Goal: Information Seeking & Learning: Compare options

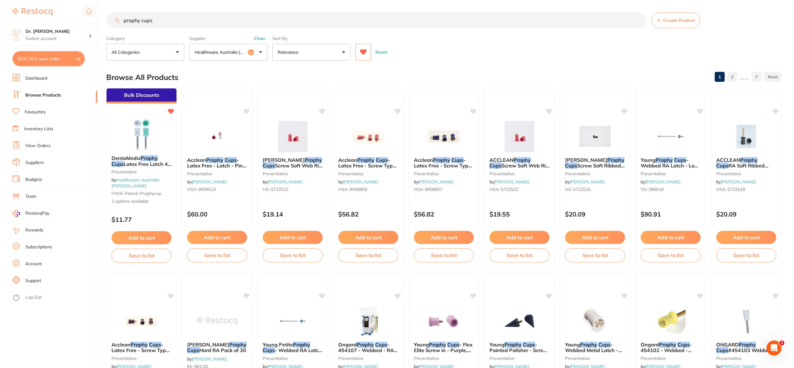
click at [158, 21] on input "prophy cups" at bounding box center [376, 20] width 541 height 16
drag, startPoint x: 158, startPoint y: 21, endPoint x: 72, endPoint y: 22, distance: 86.2
click at [75, 22] on div "$510.26 Dr. Kim Carr Switch account Dr. Kim Carr $510.26 in your order Dashboar…" at bounding box center [397, 184] width 794 height 368
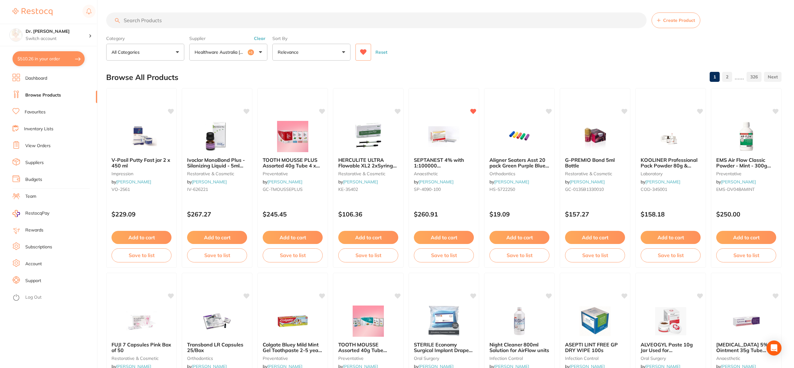
click at [46, 147] on link "View Orders" at bounding box center [37, 146] width 25 height 6
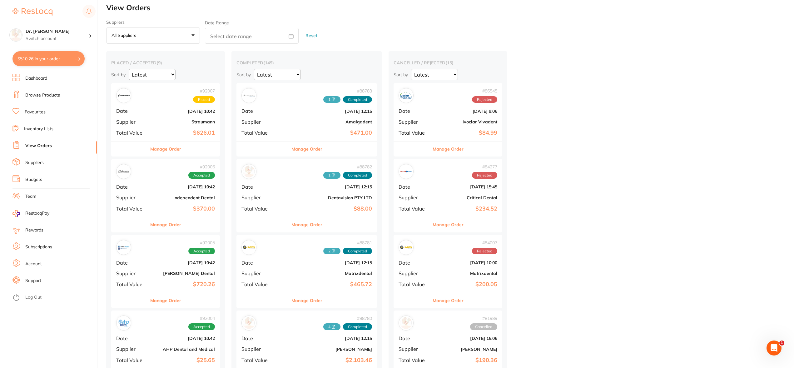
scroll to position [5, 0]
click at [162, 134] on b "$626.01" at bounding box center [183, 132] width 62 height 7
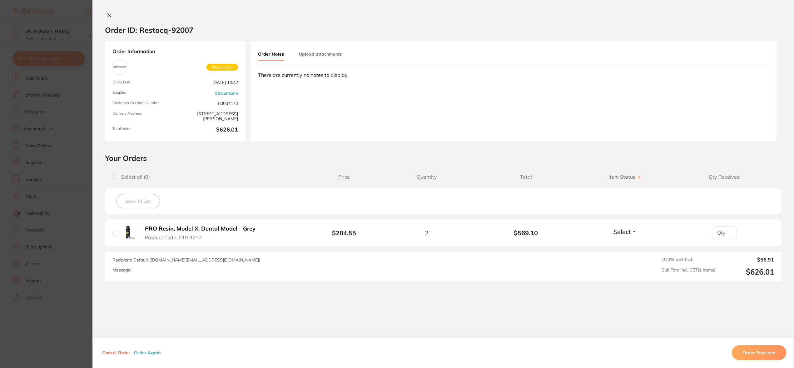
click at [108, 15] on icon at bounding box center [109, 15] width 3 height 3
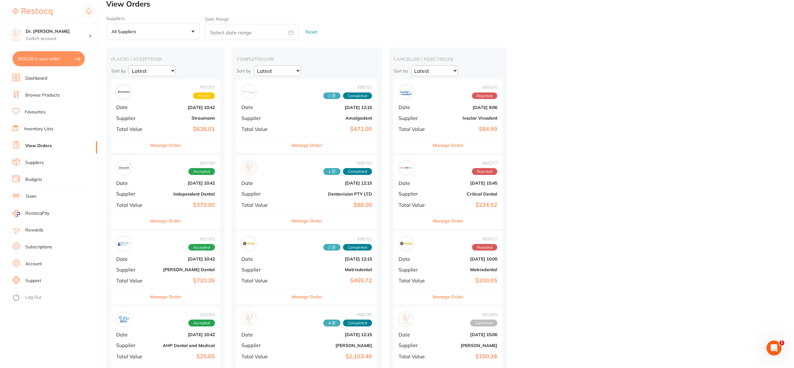
scroll to position [8, 0]
click at [151, 183] on div "# 92006 Accepted Date Sept 1 2025, 10:42 Supplier Independent Dental Total Valu…" at bounding box center [165, 184] width 109 height 58
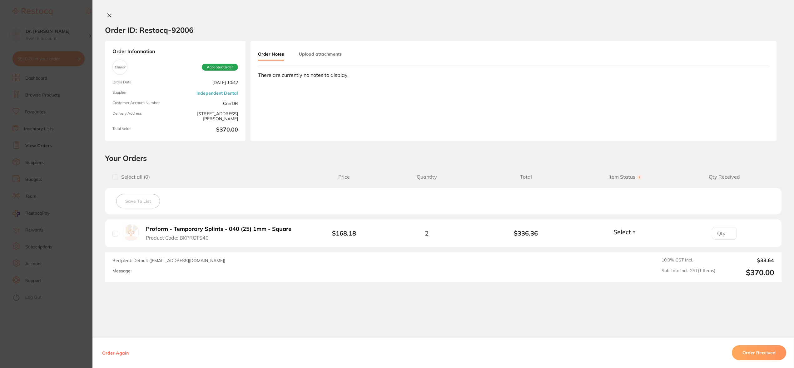
click at [166, 232] on b "Proform - Temporary Splints - 040 (25) 1mm - Square" at bounding box center [219, 229] width 146 height 7
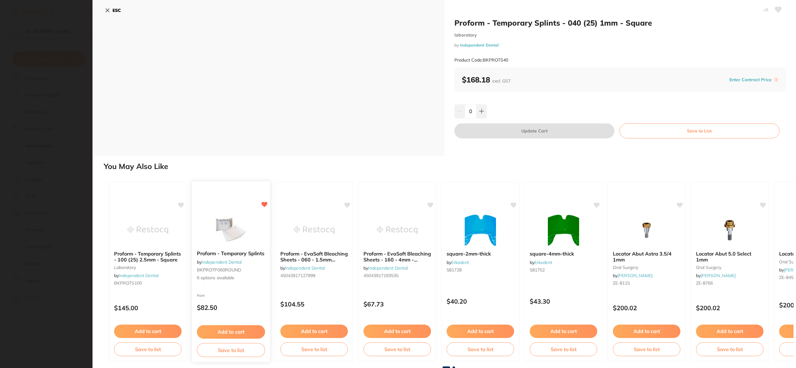
click at [225, 232] on img at bounding box center [230, 230] width 41 height 32
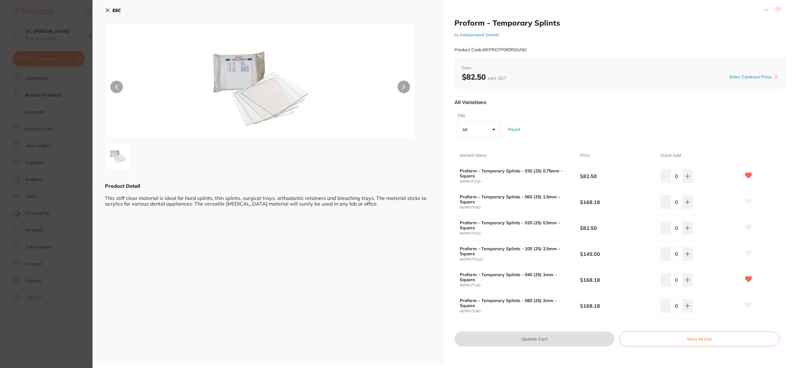
click at [497, 275] on b "Proform - Temporary Splints - 040 (25) 1mm - Square" at bounding box center [514, 277] width 108 height 10
click at [468, 281] on b "Proform - Temporary Splints - 040 (25) 1mm - Square" at bounding box center [514, 277] width 108 height 10
drag, startPoint x: 485, startPoint y: 280, endPoint x: 482, endPoint y: 276, distance: 4.9
click at [485, 280] on b "Proform - Temporary Splints - 040 (25) 1mm - Square" at bounding box center [514, 277] width 108 height 10
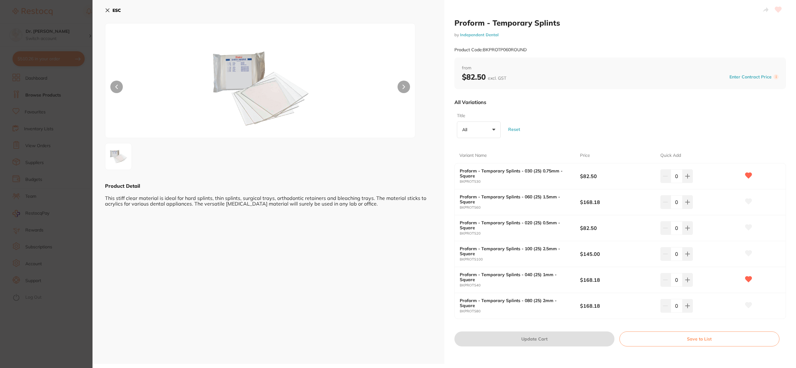
click at [107, 11] on icon at bounding box center [107, 10] width 3 height 3
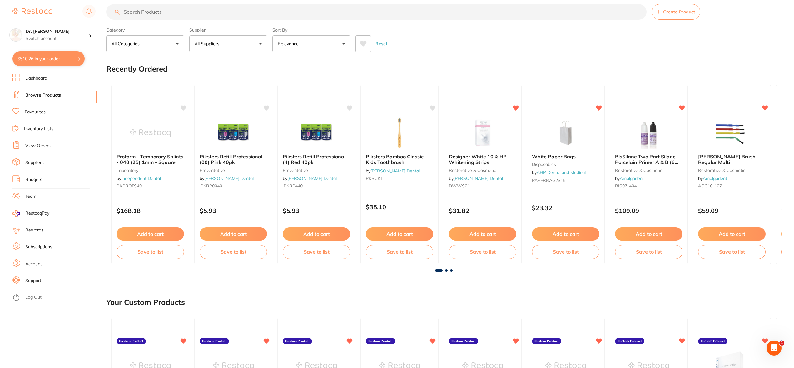
click at [44, 76] on link "Dashboard" at bounding box center [36, 78] width 22 height 6
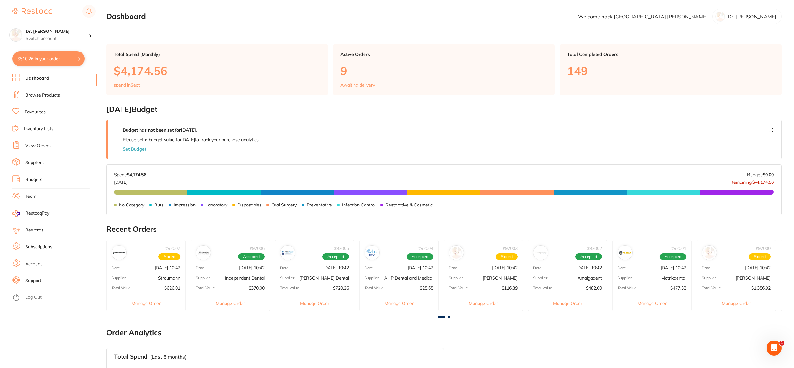
click at [42, 149] on link "View Orders" at bounding box center [37, 146] width 25 height 6
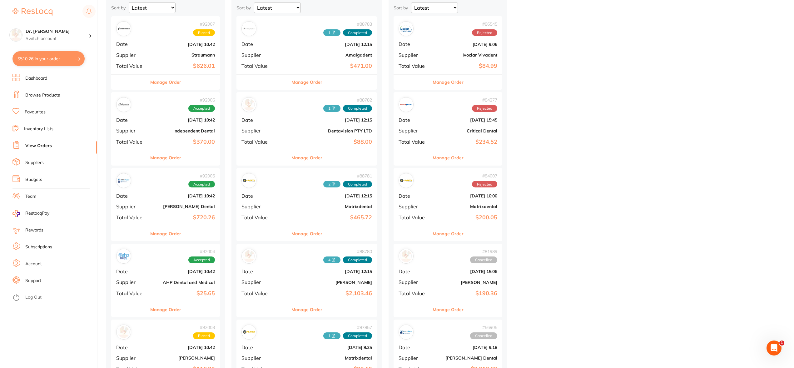
scroll to position [73, 0]
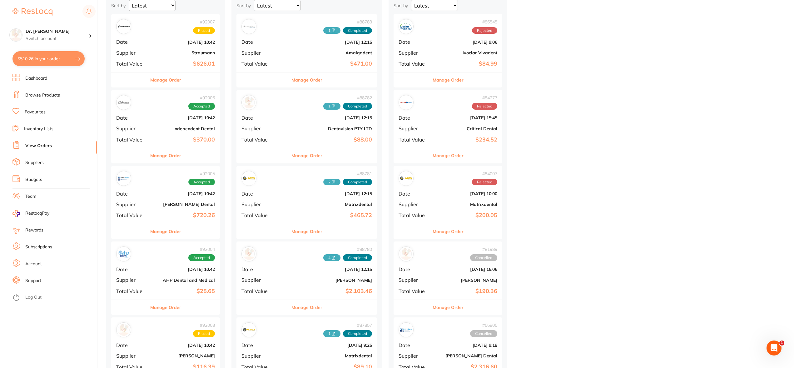
click at [156, 199] on div "# 92005 Accepted Date Sept 1 2025, 10:42 Supplier Erskine Dental Total Value $7…" at bounding box center [165, 195] width 109 height 58
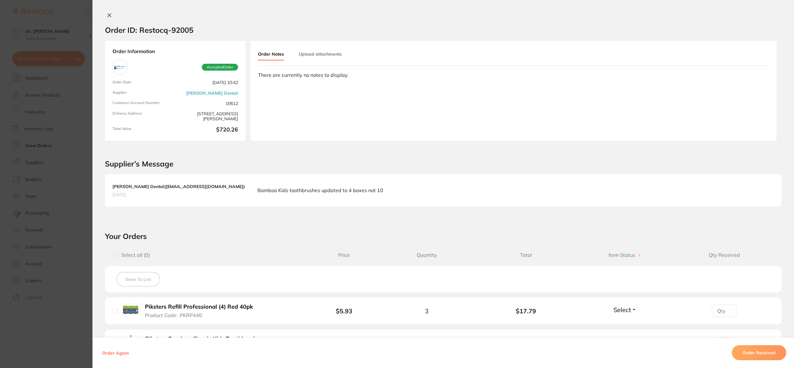
click at [109, 16] on icon at bounding box center [109, 15] width 5 height 5
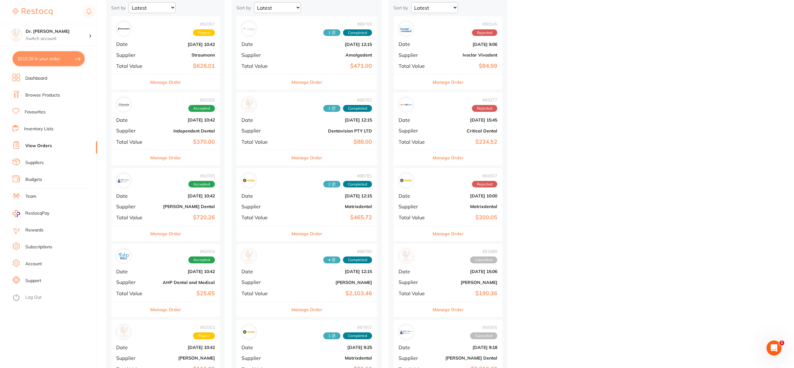
click at [149, 263] on div "# 92004 Accepted Date Sept 1 2025, 10:42 Supplier AHP Dental and Medical Total …" at bounding box center [165, 273] width 109 height 58
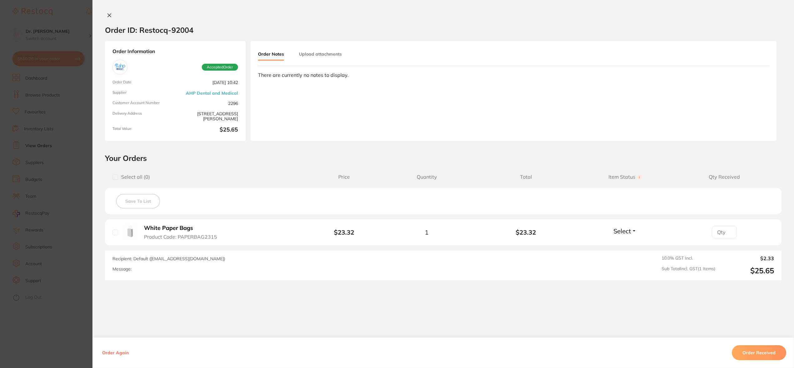
click at [107, 17] on icon at bounding box center [109, 15] width 5 height 5
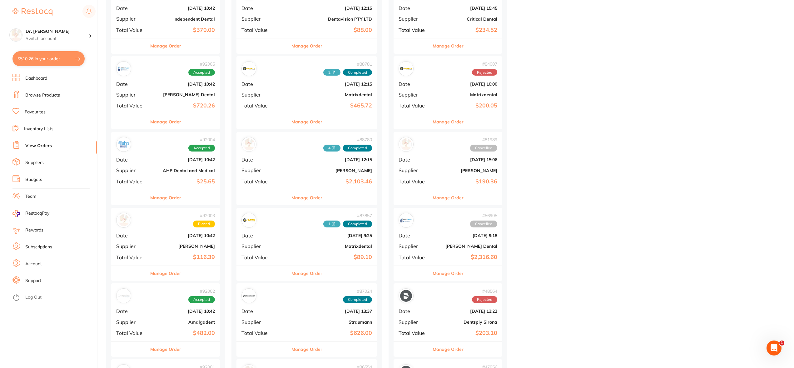
scroll to position [214, 0]
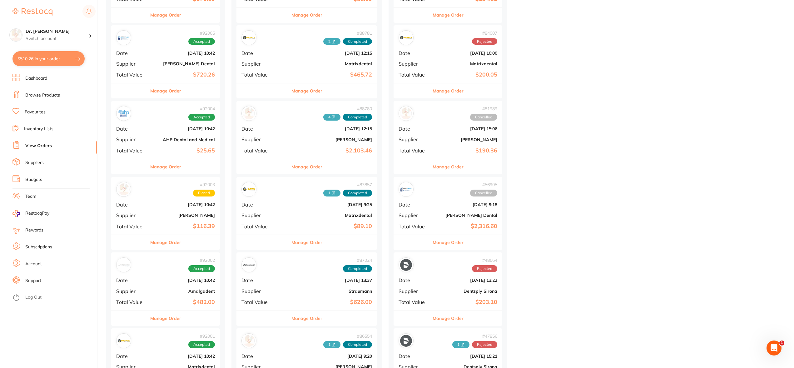
click at [148, 214] on div "# 92003 Placed Date Sept 1 2025, 10:42 Supplier Adam Dental Total Value $116.39" at bounding box center [165, 206] width 109 height 58
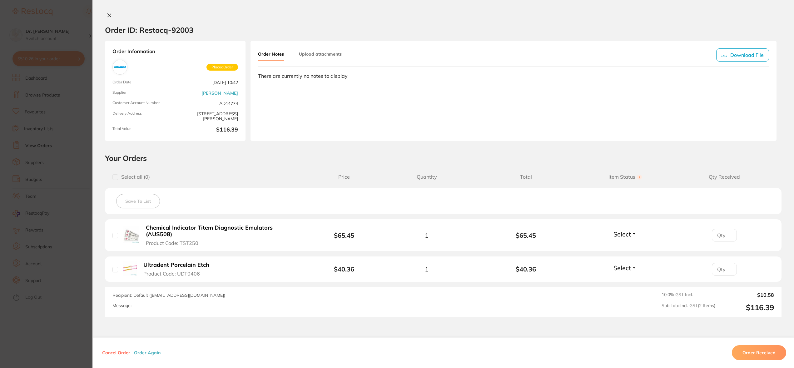
click at [107, 12] on button at bounding box center [109, 15] width 9 height 7
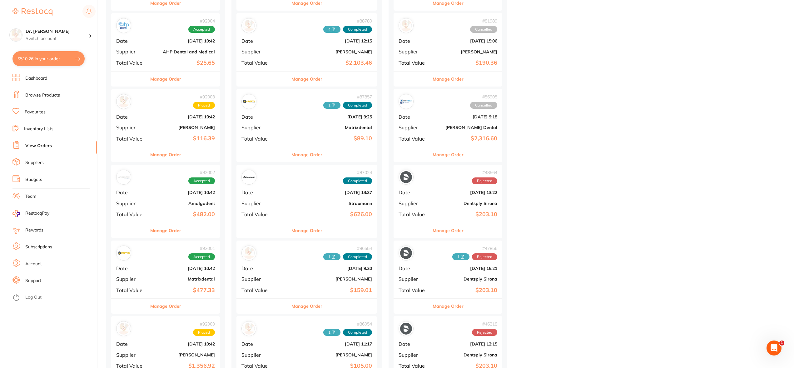
scroll to position [309, 0]
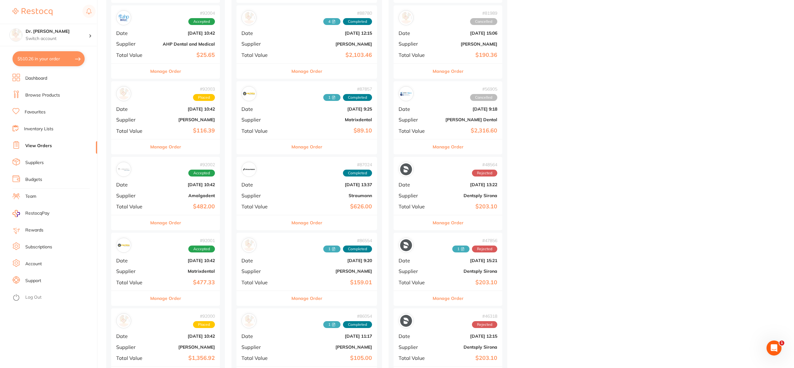
click at [152, 258] on b "[DATE] 10:42" at bounding box center [183, 260] width 62 height 5
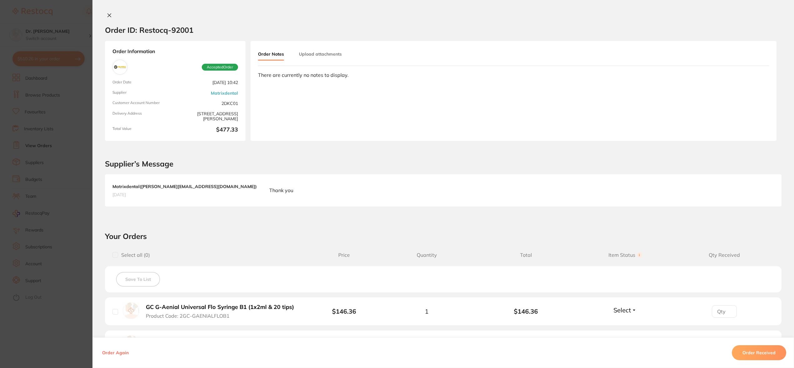
click at [109, 15] on icon at bounding box center [109, 15] width 5 height 5
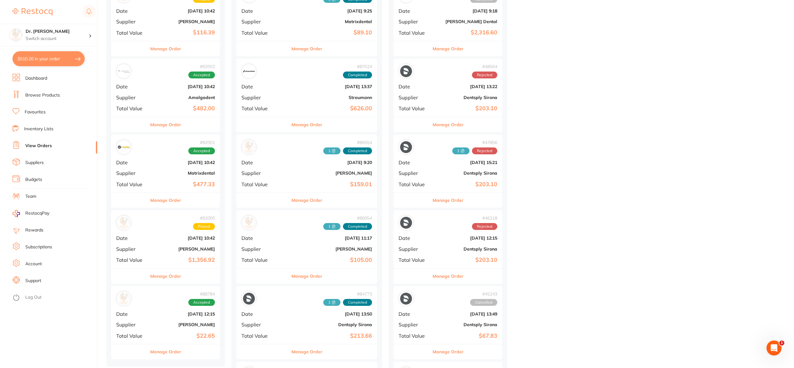
click at [151, 240] on div "# 92000 Placed Date Sept 1 2025, 10:42 Supplier Henry Schein Halas Total Value …" at bounding box center [165, 239] width 109 height 58
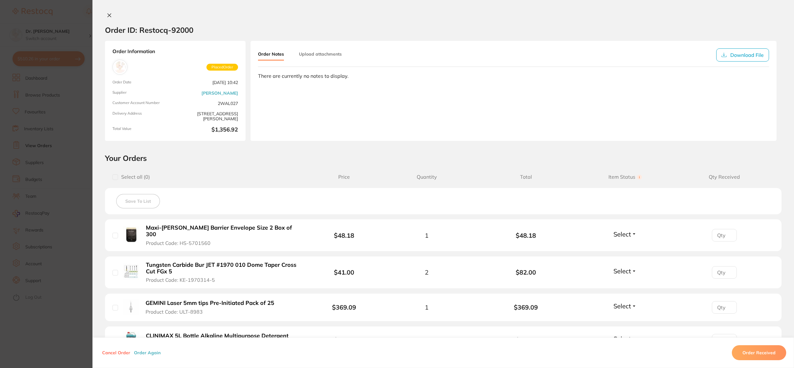
click at [108, 16] on icon at bounding box center [109, 15] width 3 height 3
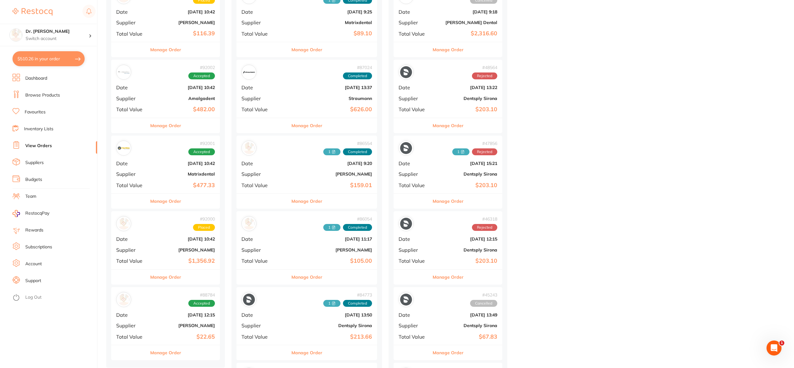
click at [151, 314] on div "# 88784 Accepted Date Aug 4 2025, 12:15 Supplier Adam Dental Total Value $22.65" at bounding box center [165, 316] width 109 height 58
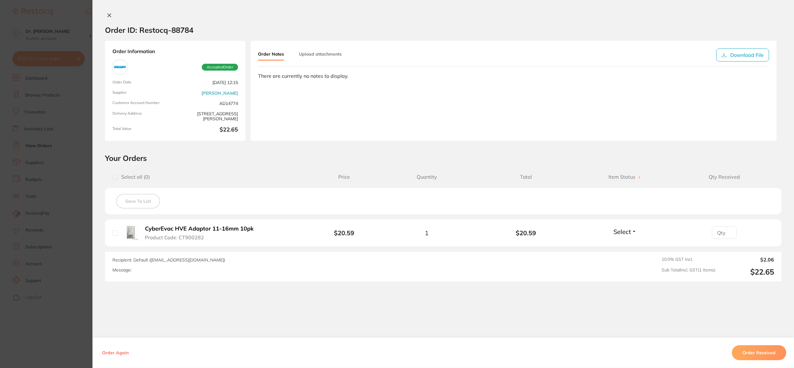
click at [175, 229] on b "CyberEvac HVE Adaptor 11-16mm 10pk" at bounding box center [199, 229] width 109 height 7
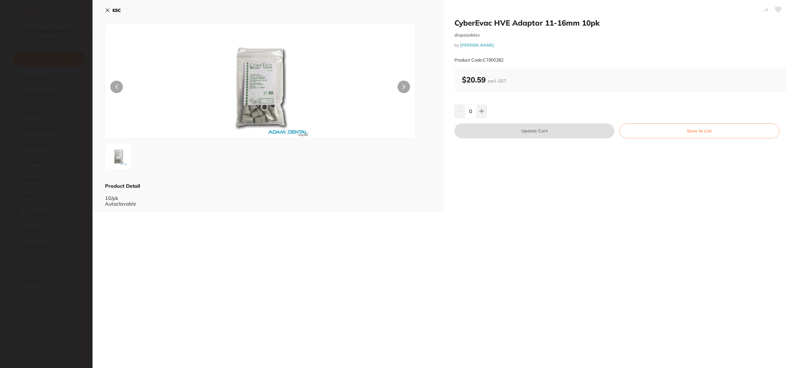
click at [107, 11] on icon at bounding box center [107, 10] width 3 height 3
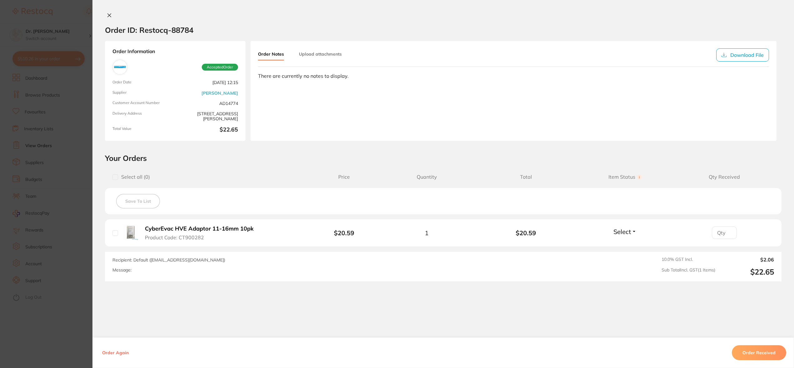
click at [107, 13] on icon at bounding box center [109, 15] width 5 height 5
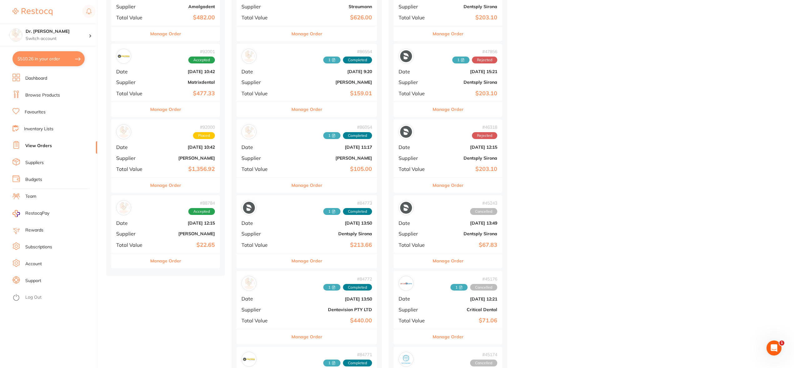
scroll to position [499, 0]
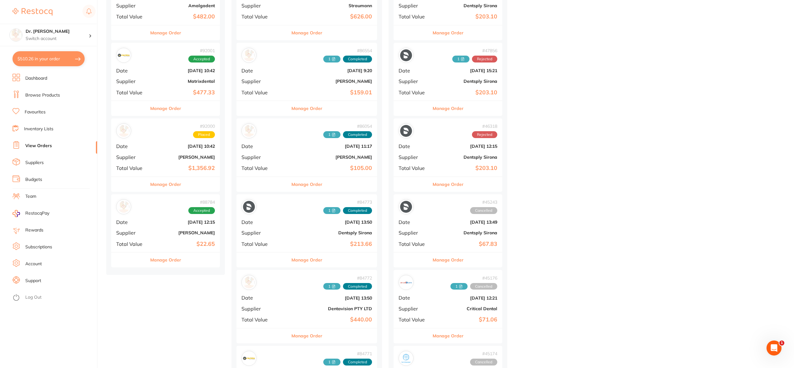
click at [157, 215] on div "# 88784 Accepted Date Aug 4 2025, 12:15 Supplier Adam Dental Total Value $22.65" at bounding box center [165, 223] width 109 height 58
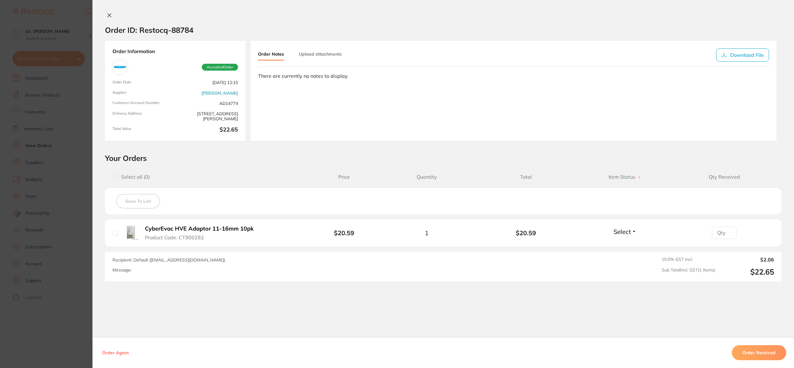
click at [108, 13] on icon at bounding box center [109, 15] width 5 height 5
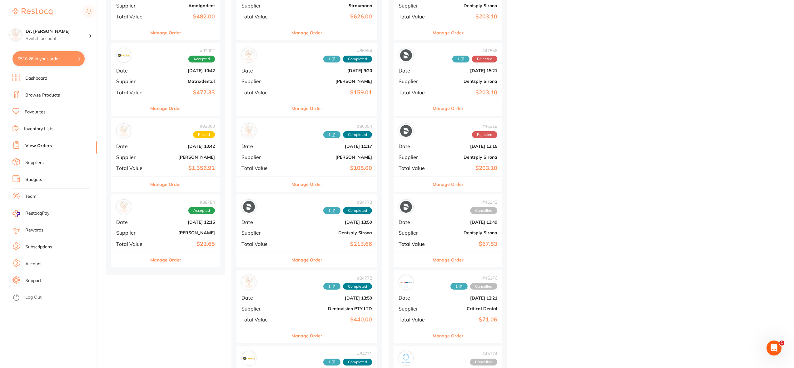
click at [155, 157] on b "[PERSON_NAME]" at bounding box center [183, 157] width 62 height 5
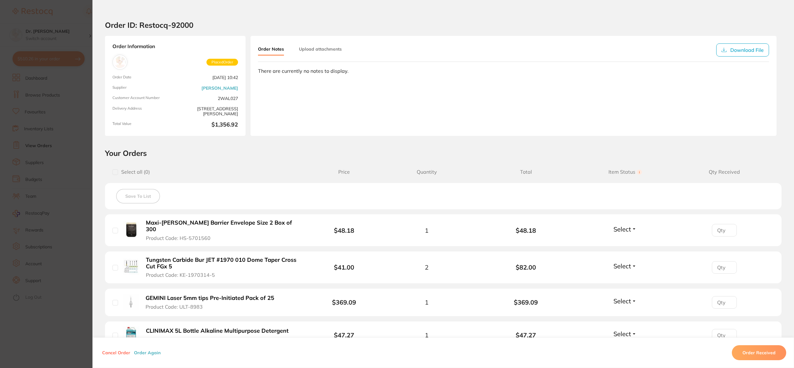
click at [109, 14] on div "Order ID: Restocq- 92000 Order Information Placed Order Order Date Sept 1 2025,…" at bounding box center [443, 190] width 702 height 356
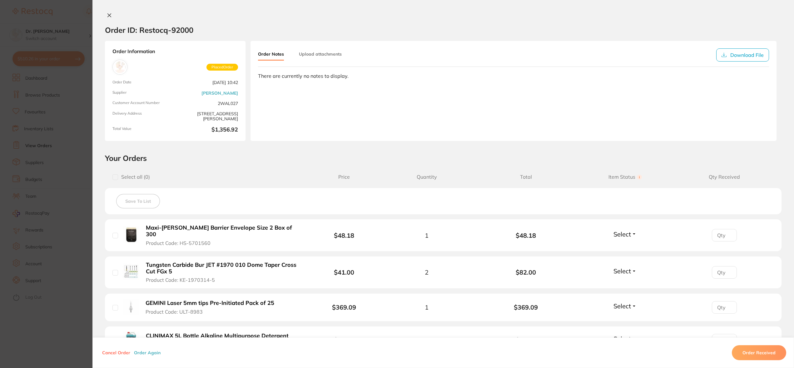
click at [108, 14] on icon at bounding box center [109, 15] width 5 height 5
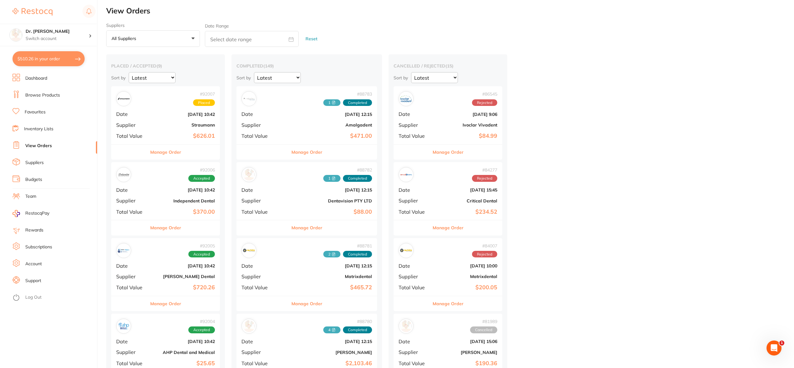
scroll to position [4, 0]
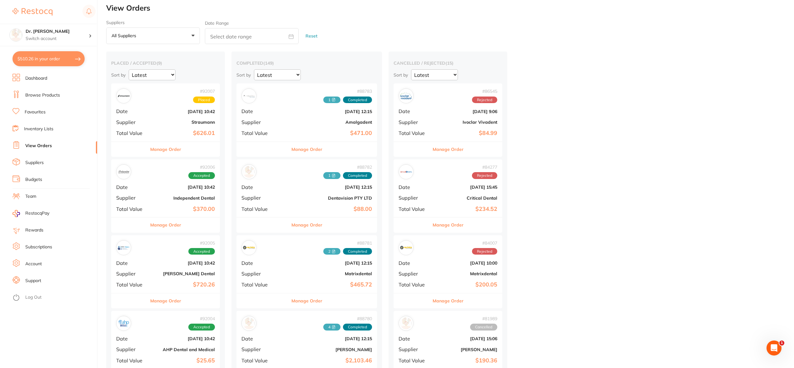
click at [50, 79] on li "Dashboard" at bounding box center [54, 78] width 85 height 9
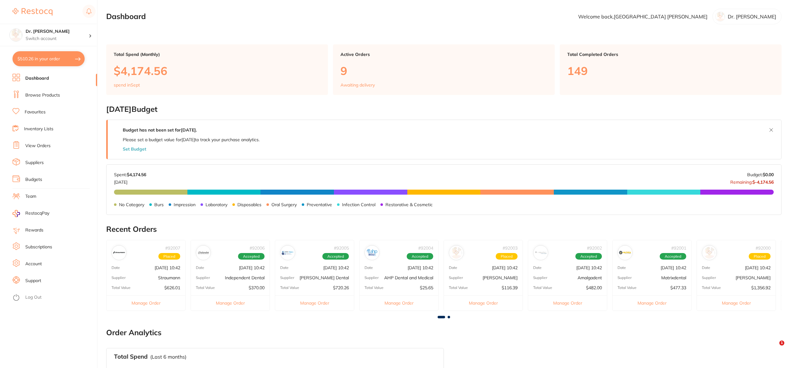
click at [65, 56] on button "$510.26 in your order" at bounding box center [48, 58] width 72 height 15
checkbox input "true"
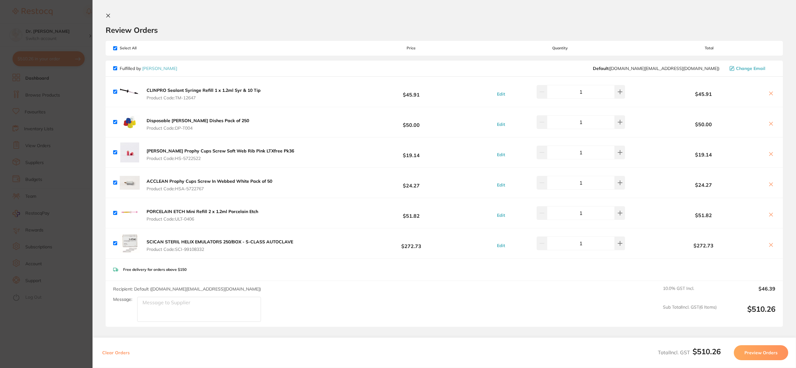
click at [769, 153] on icon at bounding box center [770, 153] width 3 height 3
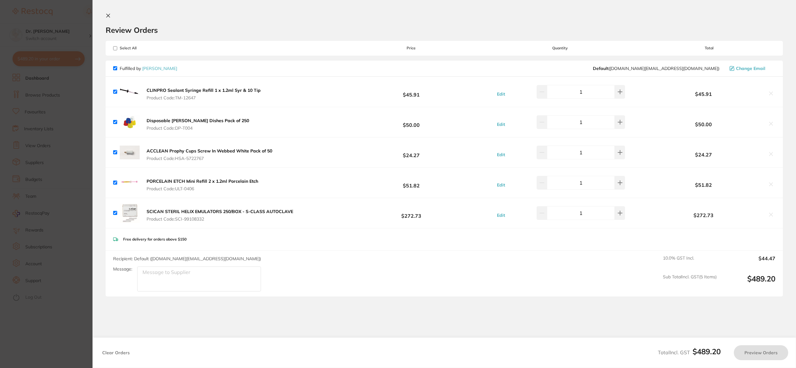
checkbox input "true"
click at [202, 212] on b "SCICAN STERIL HELIX EMULATORS 250/BOX - S-CLASS AUTOCLAVE" at bounding box center [220, 212] width 147 height 6
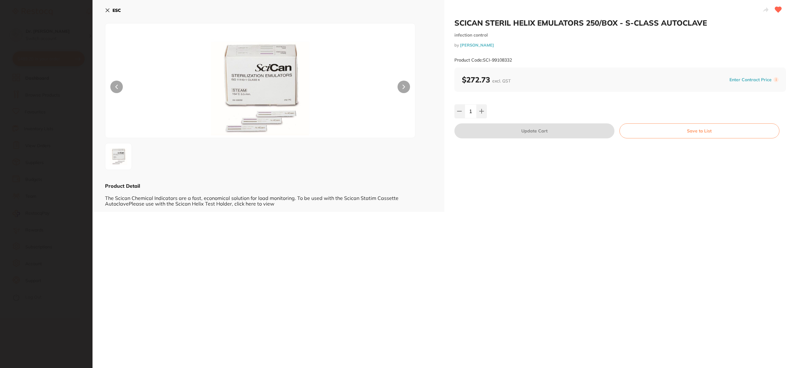
click at [109, 10] on icon at bounding box center [107, 10] width 5 height 5
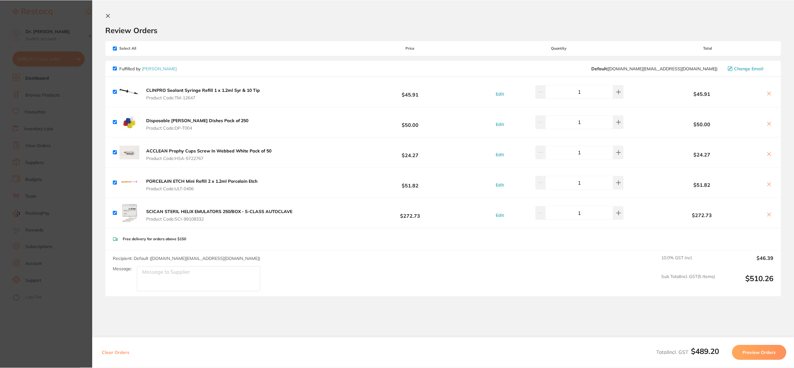
scroll to position [6, 0]
click at [107, 16] on icon at bounding box center [108, 15] width 5 height 5
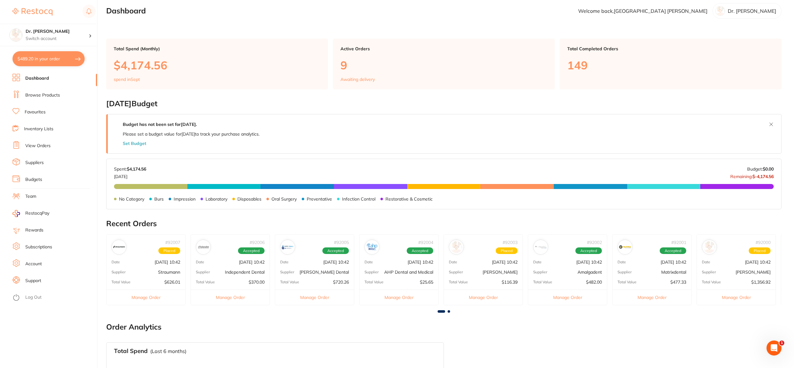
click at [27, 77] on link "Dashboard" at bounding box center [37, 78] width 24 height 6
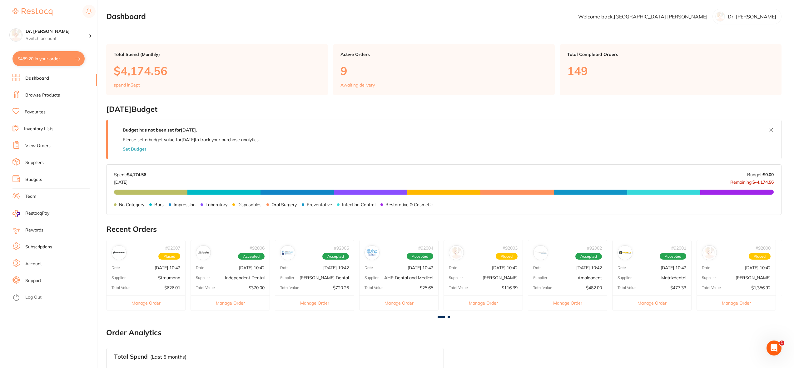
click at [148, 68] on p "$4,174.56" at bounding box center [217, 70] width 207 height 13
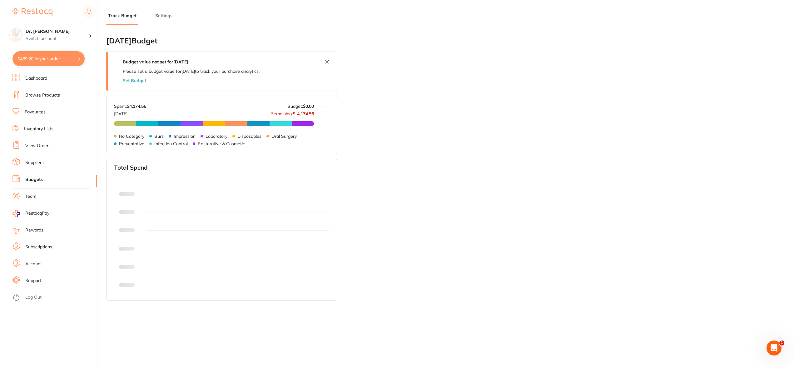
type input "0.0"
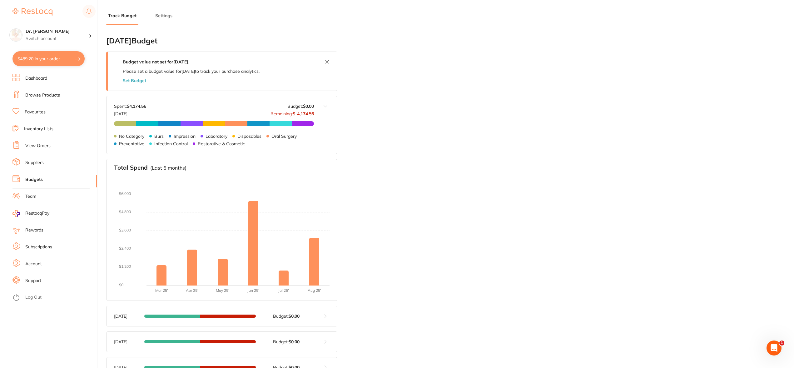
click at [141, 80] on button "Set Budget" at bounding box center [134, 80] width 23 height 5
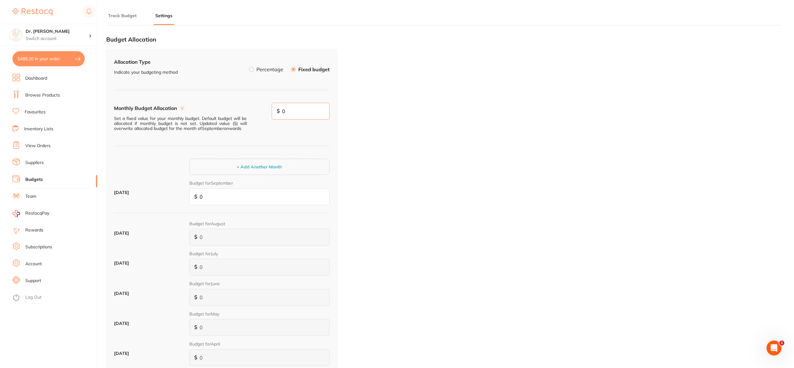
click at [294, 112] on input "0" at bounding box center [301, 111] width 58 height 17
type input "1,300"
click at [314, 133] on div "Monthly Budget Allocation Set a fixed value for your monthly budget. Default bu…" at bounding box center [222, 125] width 216 height 44
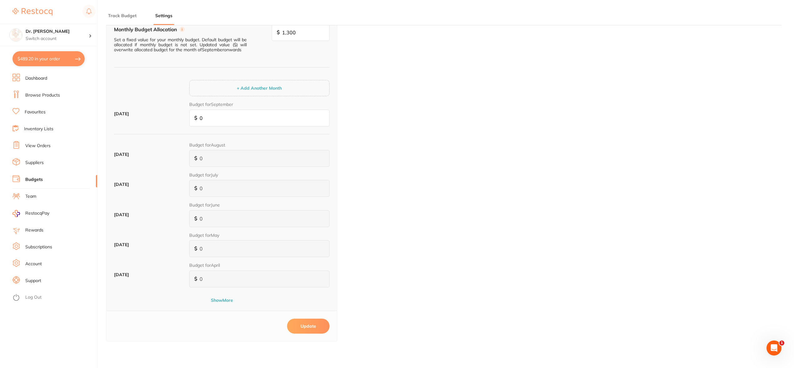
scroll to position [65, 0]
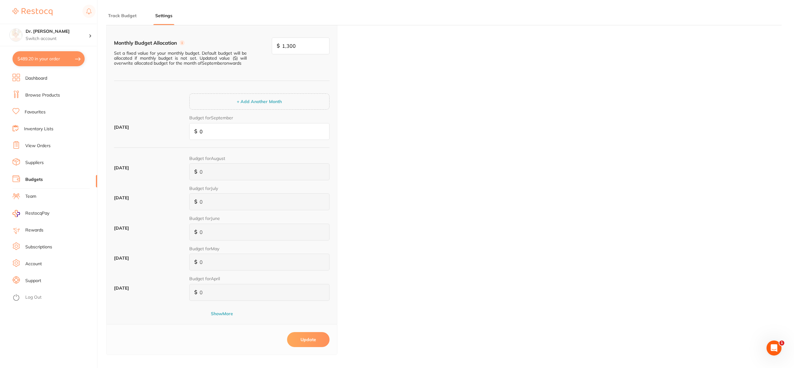
click at [306, 340] on button "Update" at bounding box center [308, 339] width 42 height 15
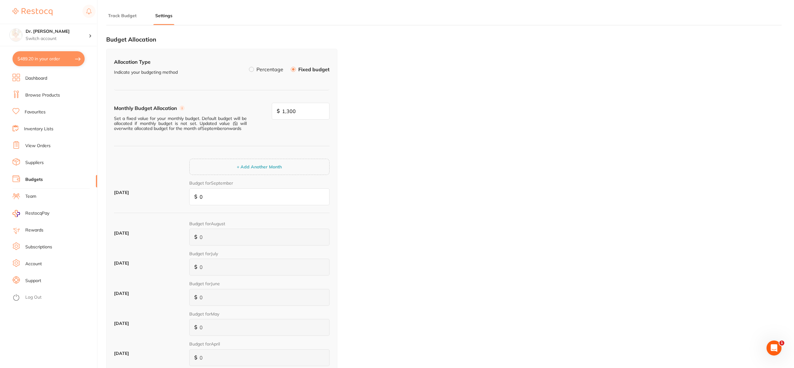
click at [120, 15] on button "Track Budget" at bounding box center [122, 16] width 32 height 6
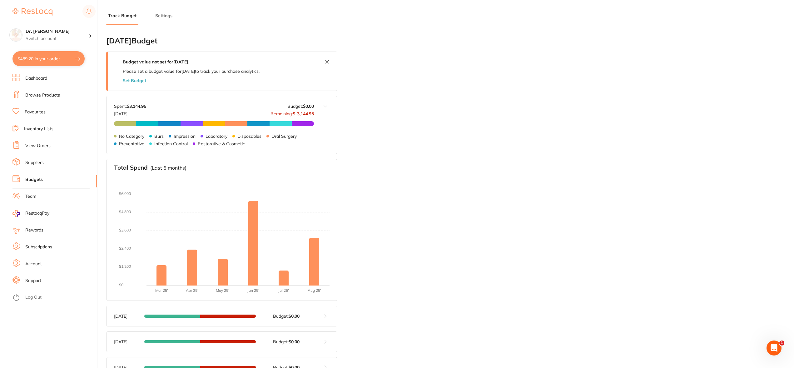
click at [168, 14] on button "Settings" at bounding box center [163, 16] width 21 height 6
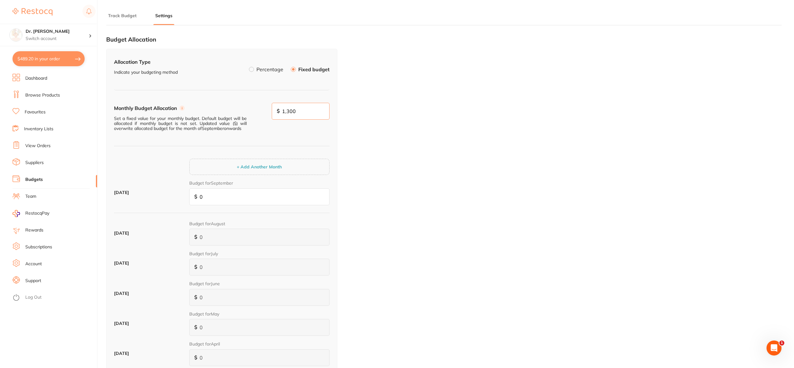
click at [303, 119] on div "$ 1,300" at bounding box center [301, 111] width 58 height 17
click at [304, 144] on div "Monthly Budget Allocation Set a fixed value for your monthly budget. Default bu…" at bounding box center [222, 125] width 216 height 44
click at [43, 76] on link "Dashboard" at bounding box center [36, 78] width 22 height 6
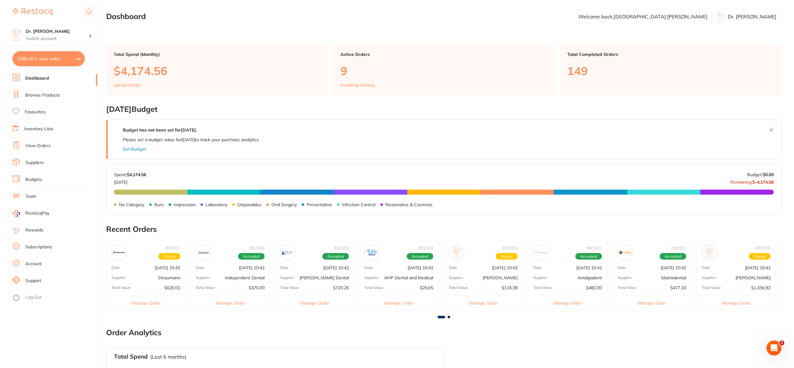
click at [34, 178] on link "Budgets" at bounding box center [33, 180] width 17 height 6
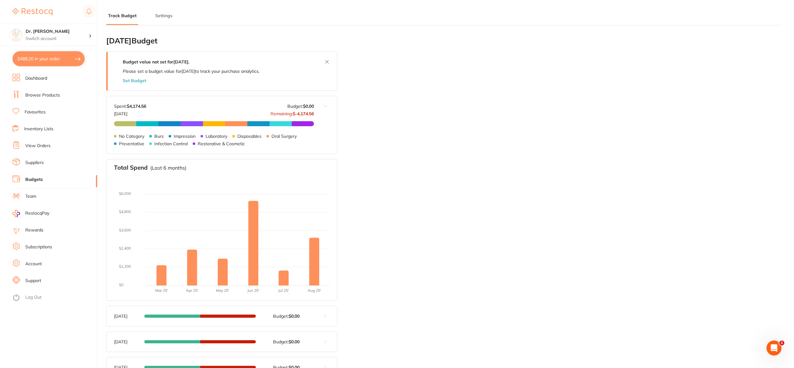
click at [132, 81] on button "Set Budget" at bounding box center [134, 80] width 23 height 5
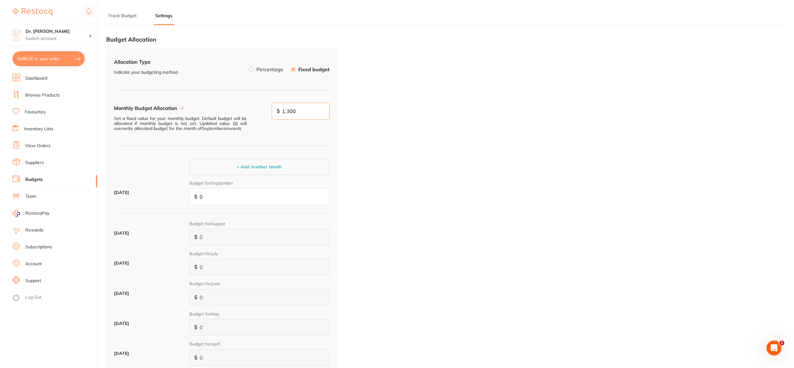
click at [305, 112] on input "1,300" at bounding box center [301, 111] width 58 height 17
drag, startPoint x: 307, startPoint y: 112, endPoint x: 260, endPoint y: 109, distance: 47.0
click at [260, 109] on div "Monthly Budget Allocation Set a fixed value for your monthly budget. Default bu…" at bounding box center [222, 125] width 216 height 44
type input "1,500"
click at [280, 120] on div "$ 1,500" at bounding box center [301, 111] width 58 height 17
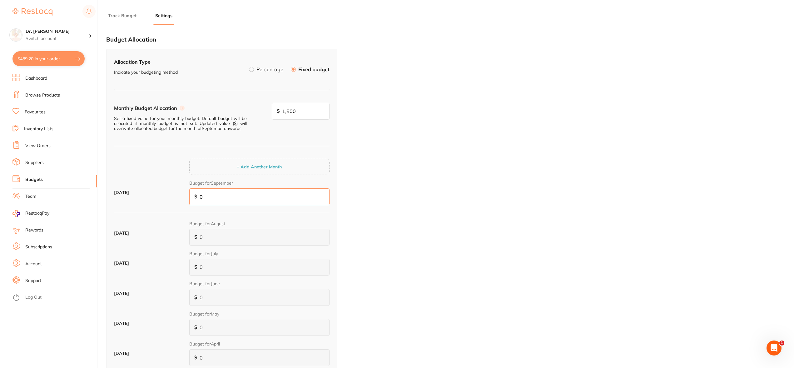
click at [226, 198] on input "0" at bounding box center [259, 196] width 140 height 17
type input "1"
type input "15"
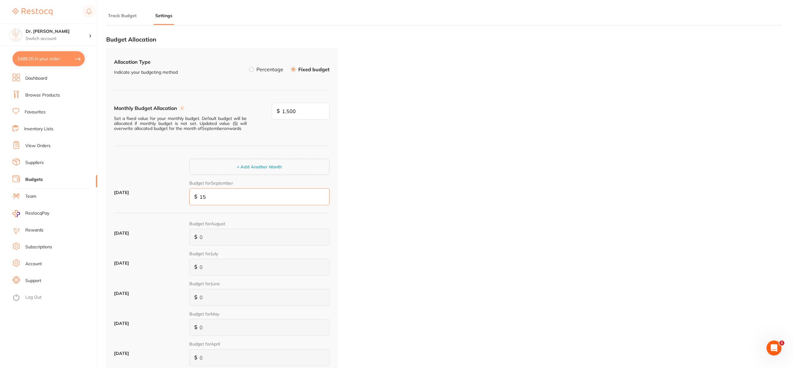
type input "150"
type input "1,500"
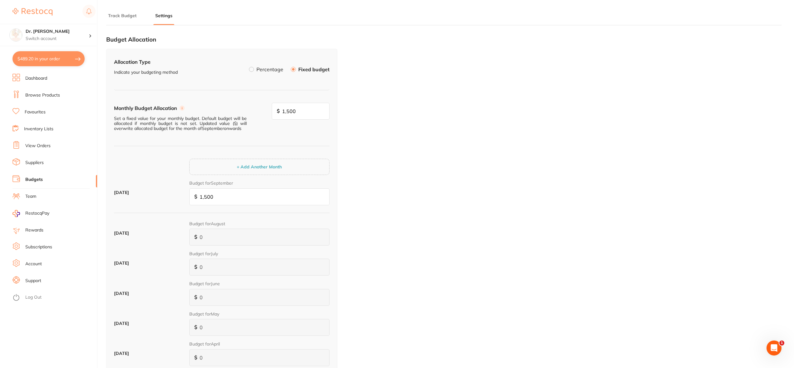
click at [262, 182] on div "Budget for September $ 1,500" at bounding box center [259, 192] width 140 height 25
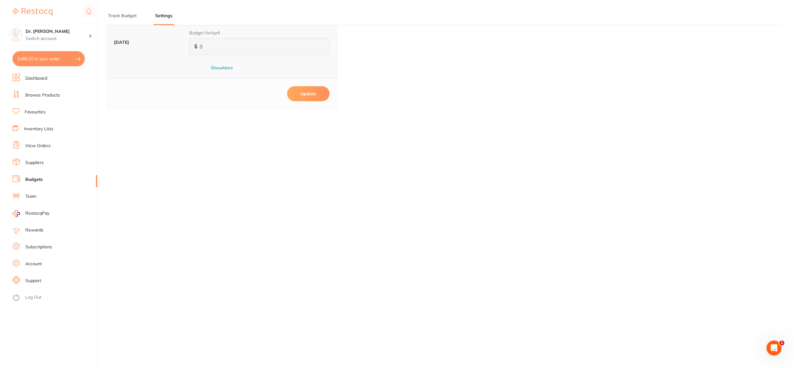
scroll to position [249, 0]
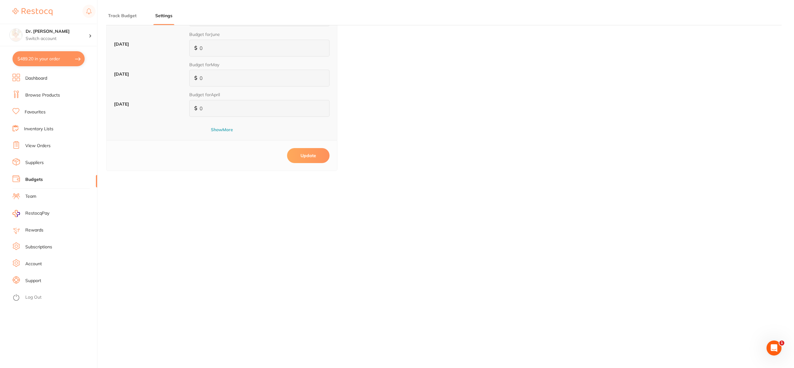
click at [311, 161] on button "Update" at bounding box center [308, 155] width 42 height 15
click at [35, 80] on link "Dashboard" at bounding box center [36, 78] width 22 height 6
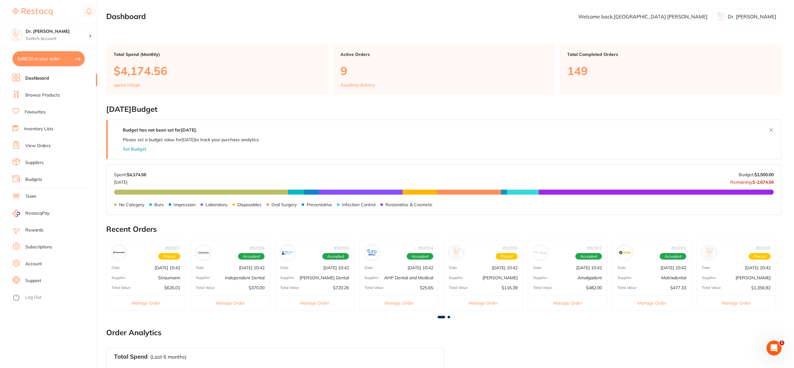
click at [345, 72] on p "9" at bounding box center [444, 70] width 207 height 13
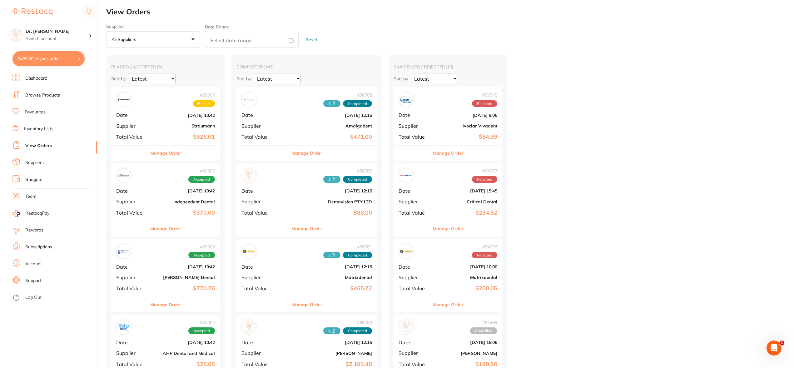
click at [45, 78] on link "Dashboard" at bounding box center [36, 78] width 22 height 6
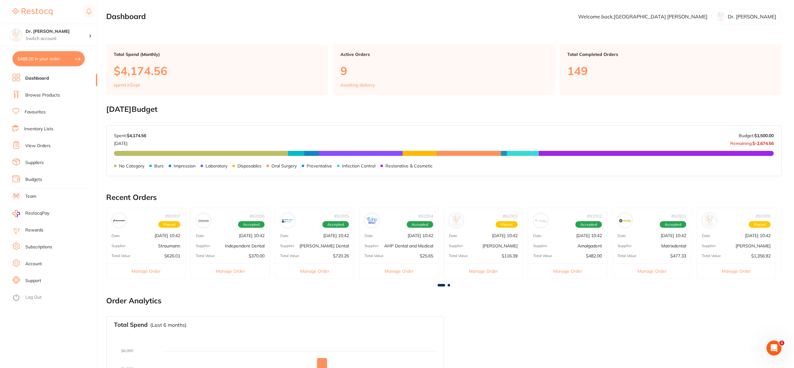
scroll to position [2, 0]
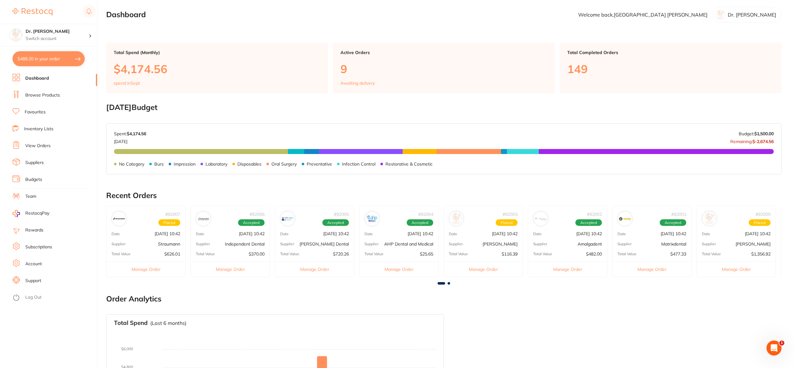
click at [38, 161] on link "Suppliers" at bounding box center [34, 163] width 18 height 6
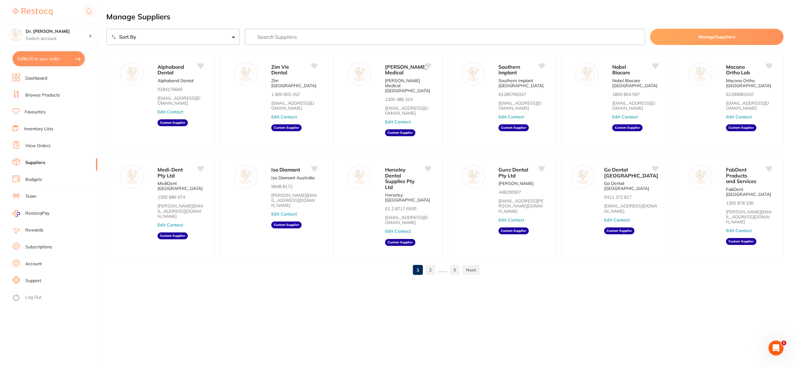
click at [36, 113] on link "Favourites" at bounding box center [35, 112] width 21 height 6
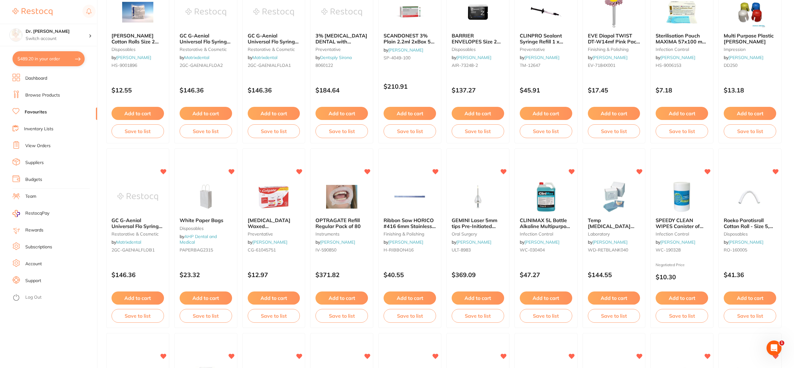
scroll to position [340, 0]
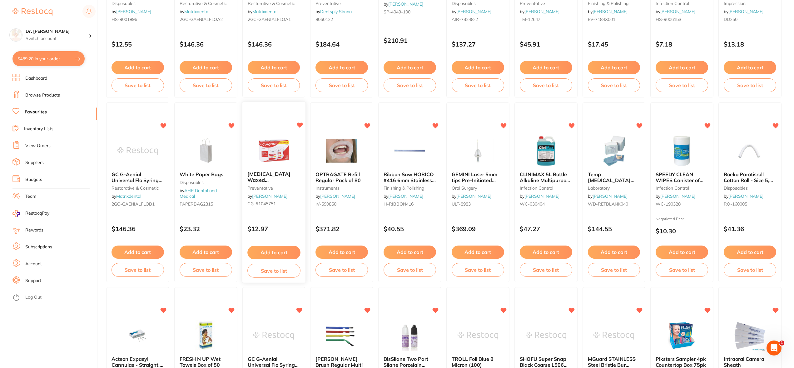
click at [299, 125] on icon at bounding box center [300, 125] width 6 height 5
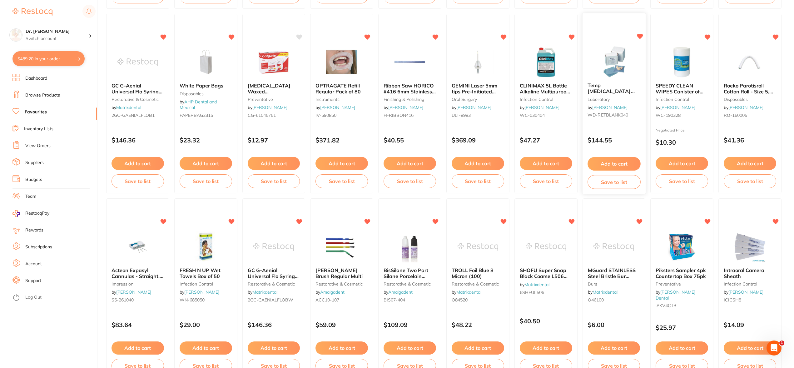
scroll to position [435, 0]
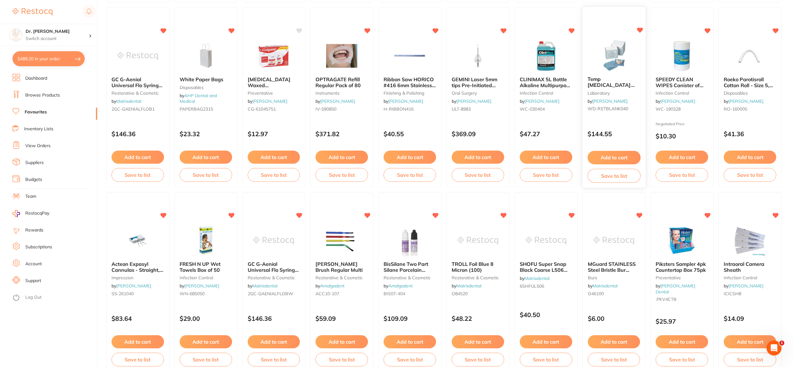
click at [606, 83] on span "Temp [MEDICAL_DATA] Material 1mm Pack of 25" at bounding box center [614, 88] width 52 height 24
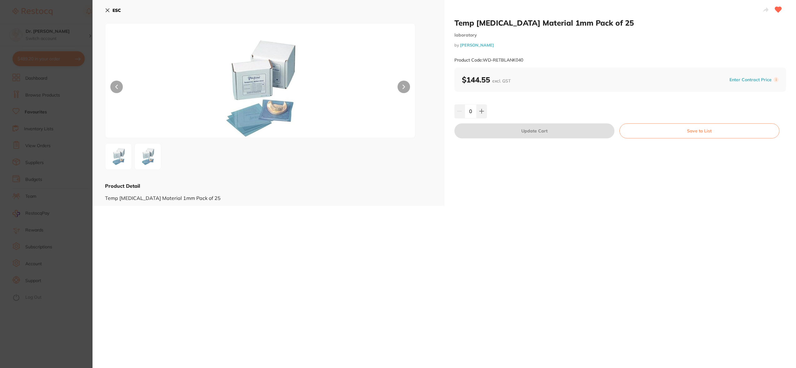
click at [777, 7] on icon at bounding box center [778, 10] width 7 height 6
click at [778, 11] on icon at bounding box center [778, 10] width 7 height 6
click at [108, 11] on icon at bounding box center [107, 10] width 3 height 3
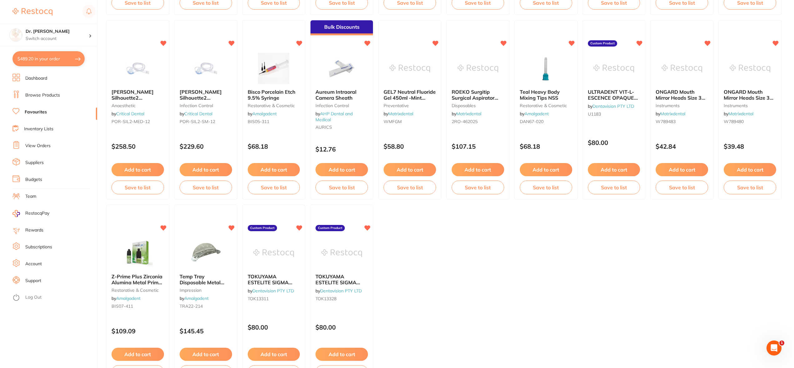
scroll to position [791, 0]
click at [345, 96] on span "Aureum Intraoral Camera Sheath" at bounding box center [336, 95] width 41 height 12
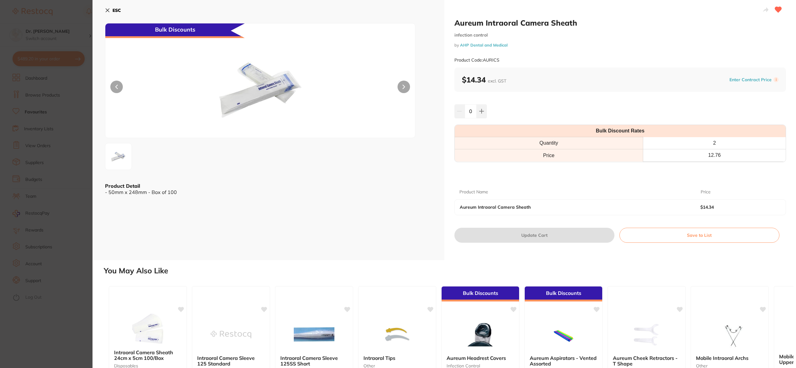
click at [775, 9] on icon at bounding box center [778, 10] width 7 height 6
click at [109, 9] on icon at bounding box center [107, 10] width 5 height 5
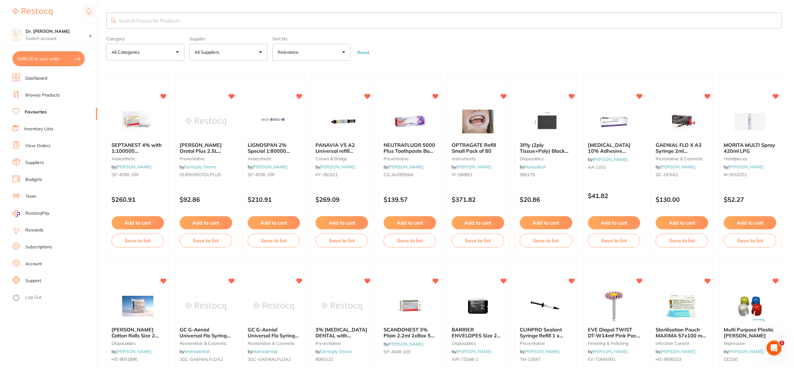
click at [179, 54] on button "All Categories" at bounding box center [145, 52] width 78 height 17
type input "anes"
click at [146, 104] on li "anaesthetic" at bounding box center [145, 103] width 73 height 13
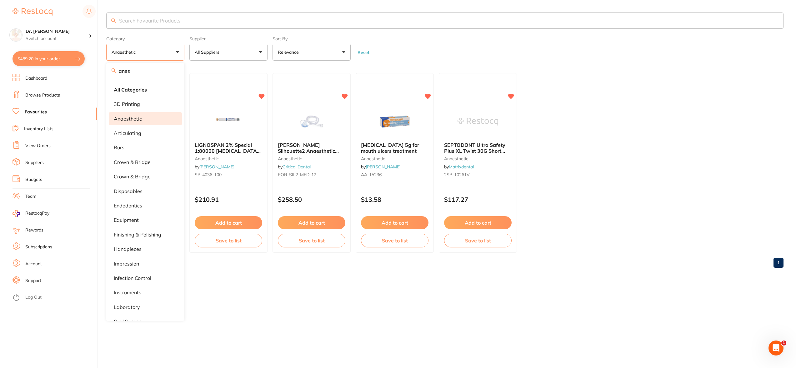
click at [289, 342] on div "Category anaesthetic anes All Categories 3D Printing anaesthetic articulating b…" at bounding box center [451, 184] width 690 height 368
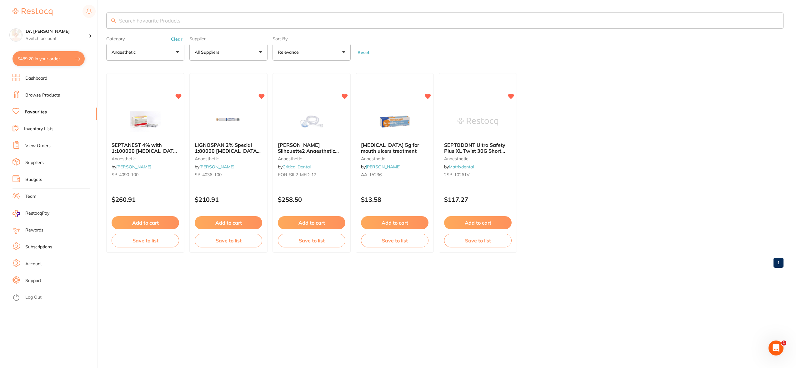
click at [163, 55] on button "anaesthetic" at bounding box center [145, 52] width 78 height 17
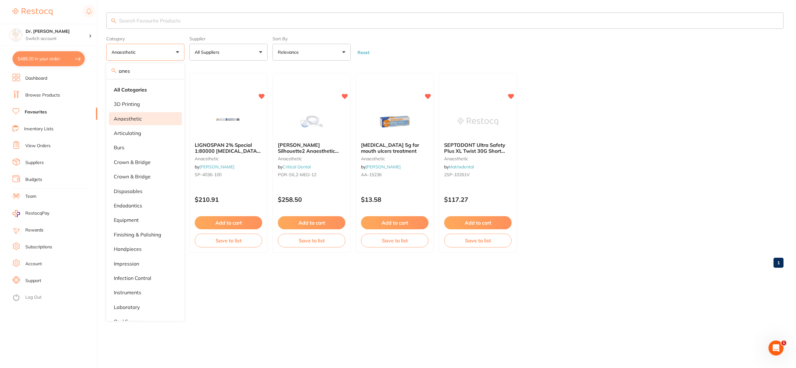
click at [163, 55] on button "anaesthetic" at bounding box center [145, 52] width 78 height 17
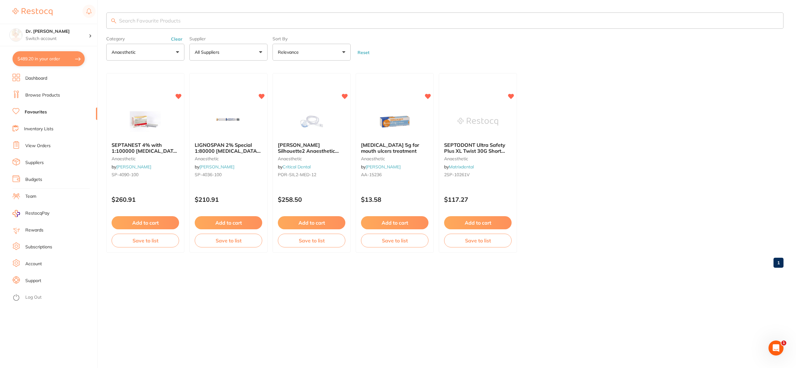
click at [146, 48] on button "anaesthetic" at bounding box center [145, 52] width 78 height 17
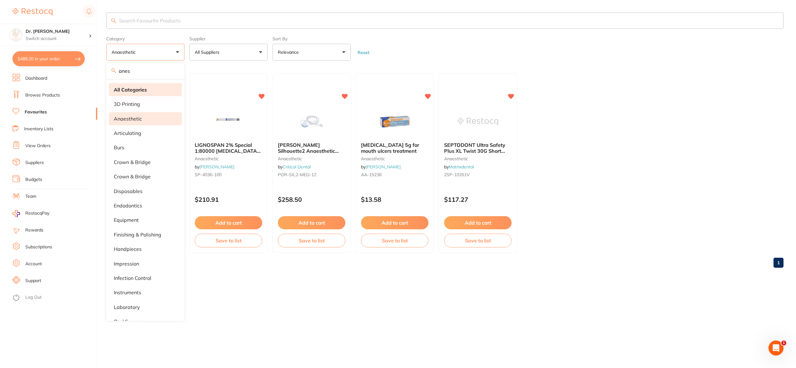
click at [143, 88] on strong "All Categories" at bounding box center [130, 90] width 33 height 6
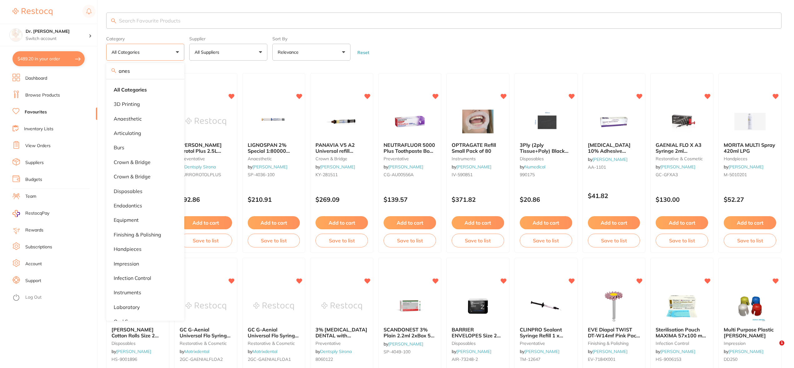
drag, startPoint x: 450, startPoint y: 46, endPoint x: 396, endPoint y: 35, distance: 55.4
click at [450, 46] on form "Category All Categories anes All Categories 3D Printing anaesthetic articulatin…" at bounding box center [444, 47] width 676 height 27
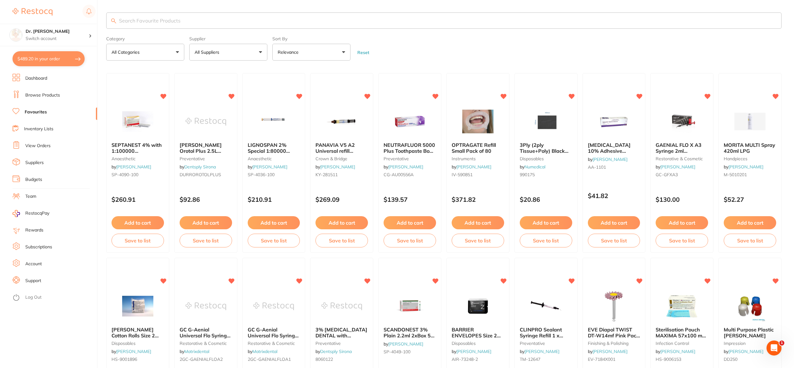
click at [184, 21] on input "search" at bounding box center [444, 20] width 676 height 16
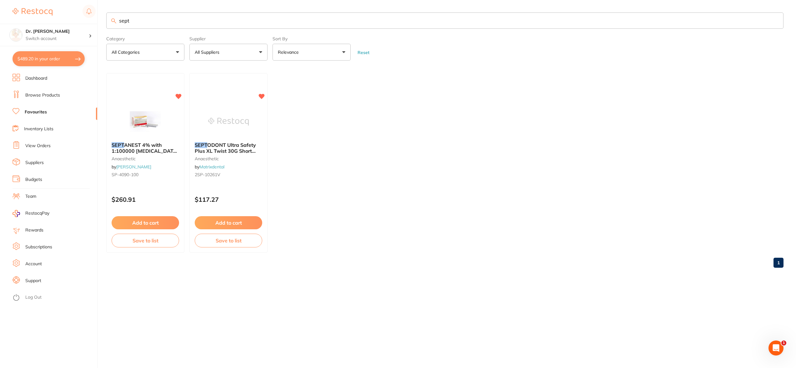
click at [187, 23] on input "sept" at bounding box center [444, 20] width 677 height 16
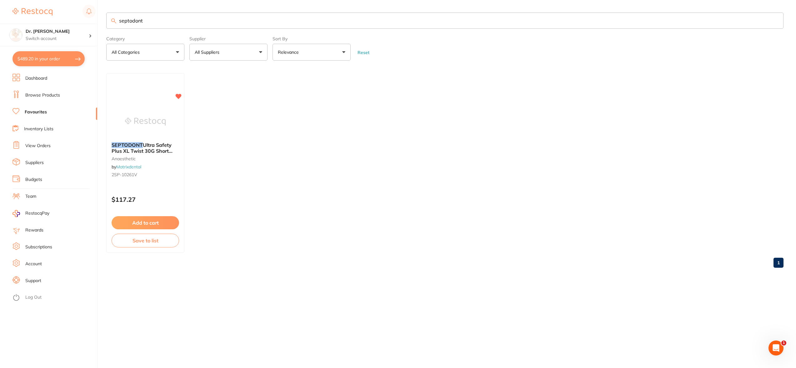
click at [141, 118] on img at bounding box center [145, 121] width 41 height 31
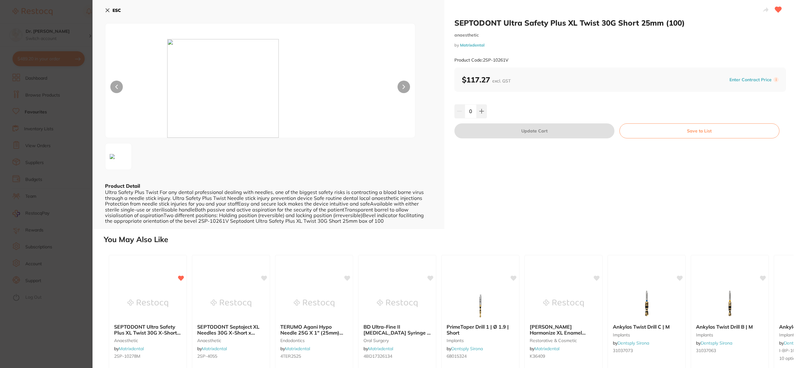
click at [107, 9] on icon at bounding box center [107, 10] width 5 height 5
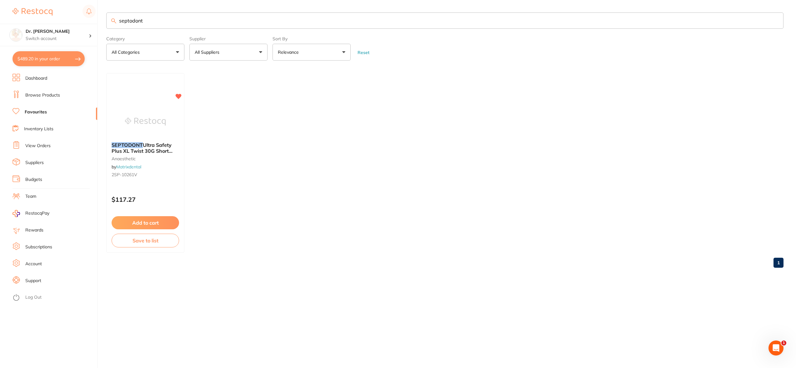
drag, startPoint x: 155, startPoint y: 21, endPoint x: 97, endPoint y: 18, distance: 57.9
click at [97, 18] on div "$489.20 Dr. [PERSON_NAME] Switch account Dr. [PERSON_NAME] $489.20 in your orde…" at bounding box center [398, 184] width 796 height 368
type input "30g"
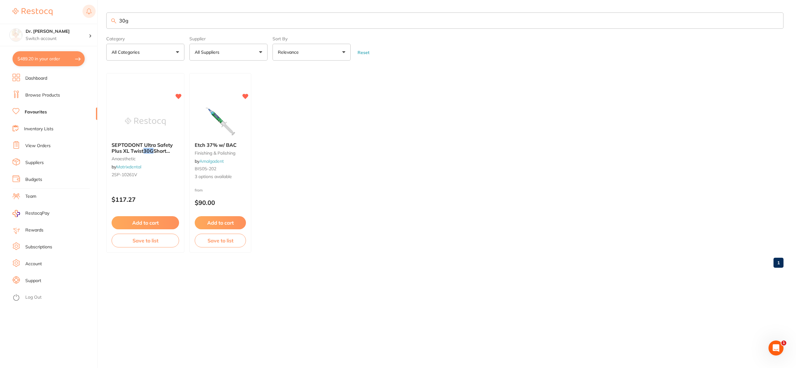
drag, startPoint x: 135, startPoint y: 21, endPoint x: 85, endPoint y: 17, distance: 50.2
click at [85, 17] on div "$489.20 Dr. [PERSON_NAME] Switch account Dr. [PERSON_NAME] $489.20 in your orde…" at bounding box center [398, 184] width 796 height 368
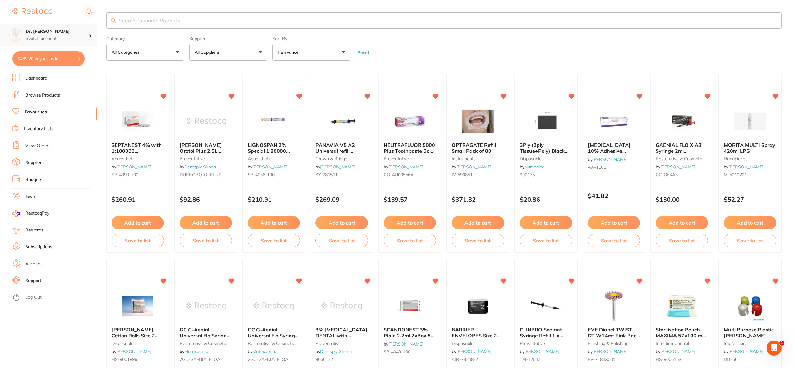
click at [88, 37] on p "Switch account" at bounding box center [57, 39] width 63 height 6
click at [147, 21] on input "search" at bounding box center [444, 20] width 676 height 16
click at [48, 76] on li "Dashboard" at bounding box center [54, 78] width 85 height 9
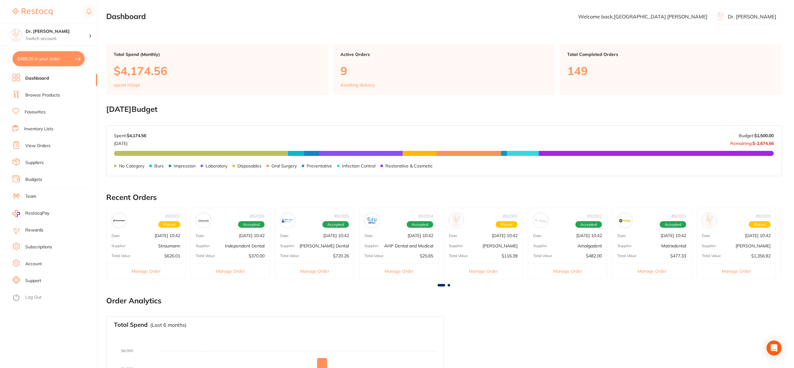
click at [55, 94] on link "Browse Products" at bounding box center [42, 95] width 35 height 6
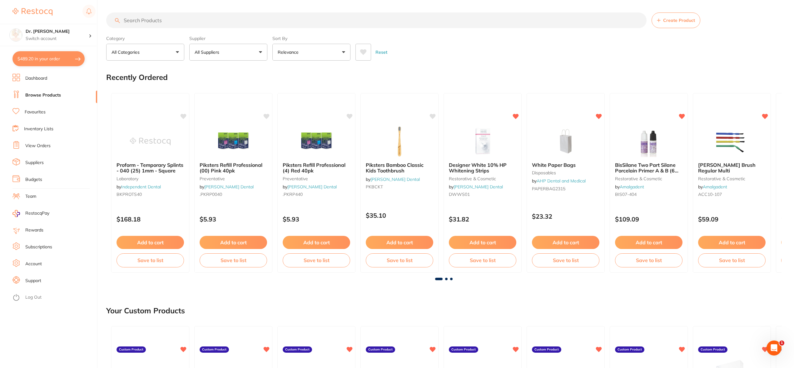
click at [152, 21] on input "search" at bounding box center [376, 20] width 541 height 16
type input "septodont"
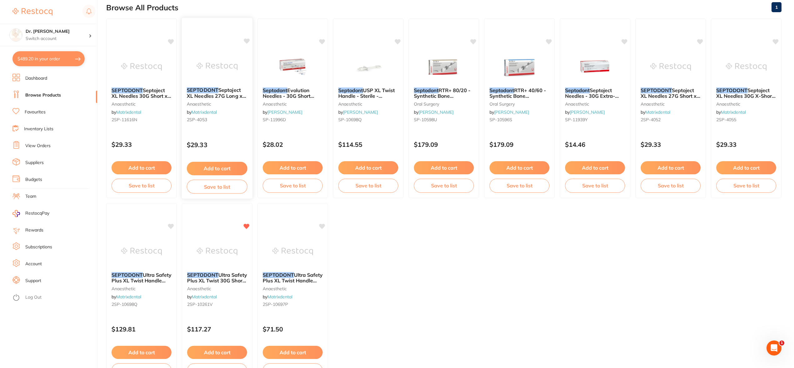
scroll to position [97, 0]
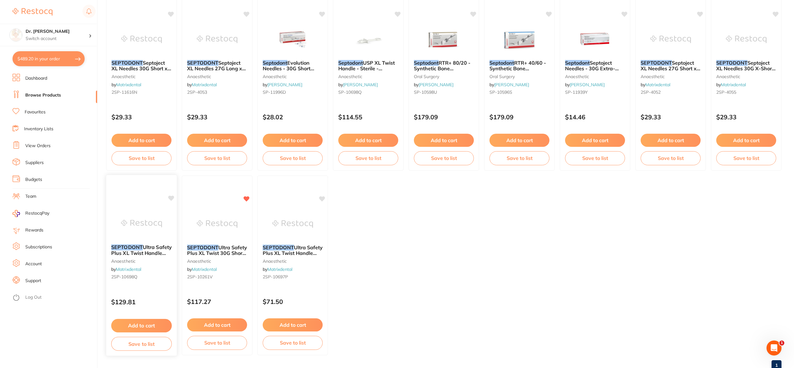
click at [150, 223] on img at bounding box center [141, 224] width 41 height 32
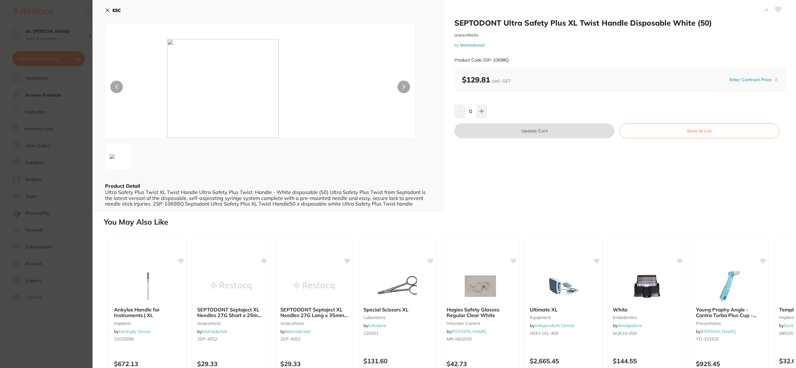
click at [107, 9] on icon at bounding box center [107, 10] width 5 height 5
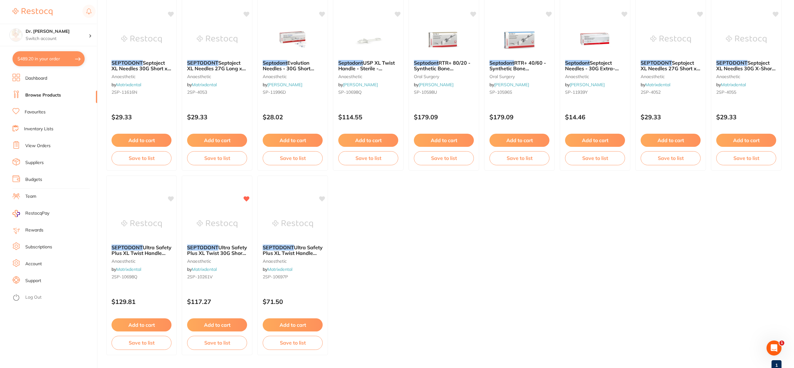
click at [294, 250] on span "Ultra Safety Plus XL Twist Handle Autoclavable Blue (1)" at bounding box center [293, 253] width 60 height 18
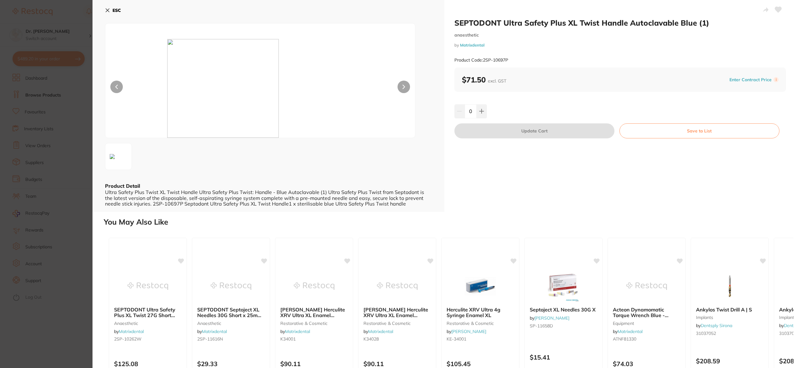
click at [109, 9] on icon at bounding box center [107, 10] width 5 height 5
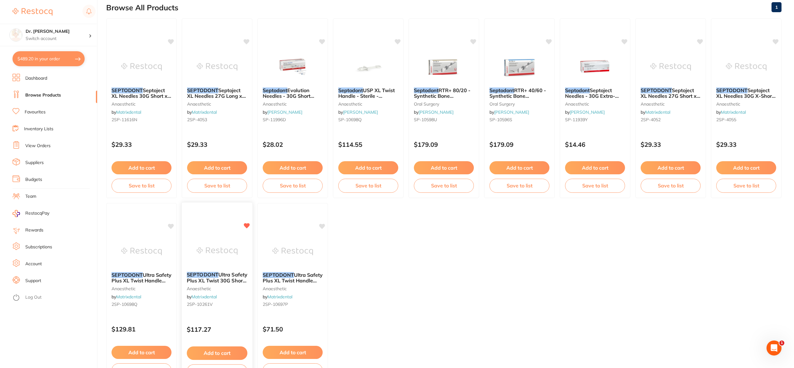
scroll to position [117, 0]
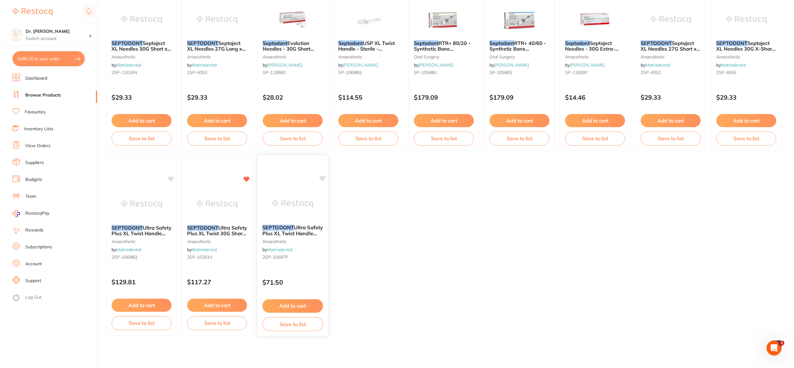
click at [284, 230] on span "Ultra Safety Plus XL Twist Handle Autoclavable Blue (1)" at bounding box center [292, 233] width 61 height 18
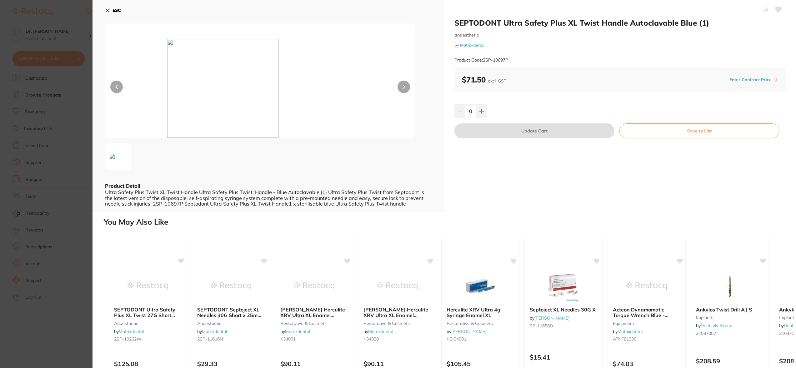
click at [778, 9] on icon at bounding box center [778, 10] width 7 height 6
click at [109, 11] on icon at bounding box center [107, 10] width 5 height 5
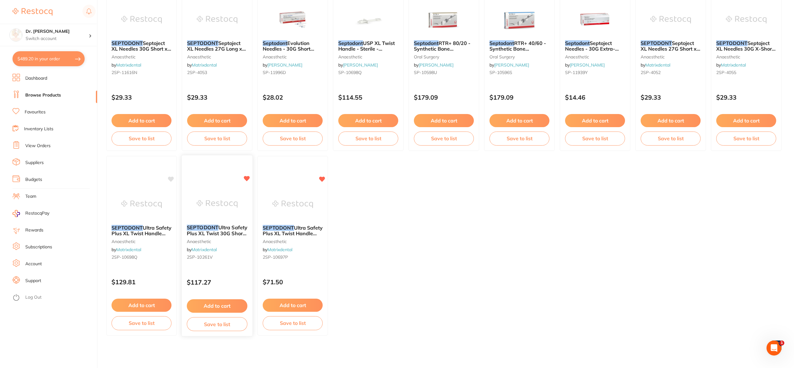
click at [230, 233] on span "Ultra Safety Plus XL Twist 30G Short 25mm (100)" at bounding box center [217, 233] width 61 height 18
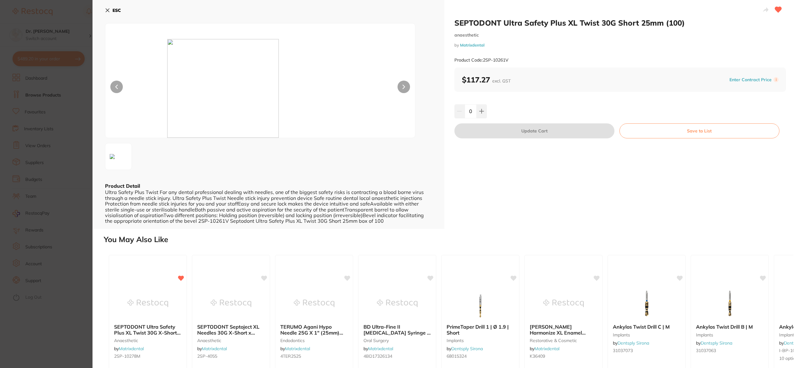
click at [106, 10] on icon at bounding box center [107, 10] width 5 height 5
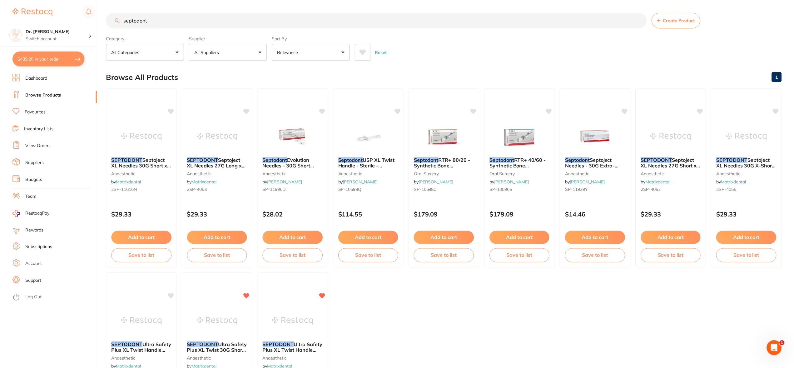
scroll to position [117, 0]
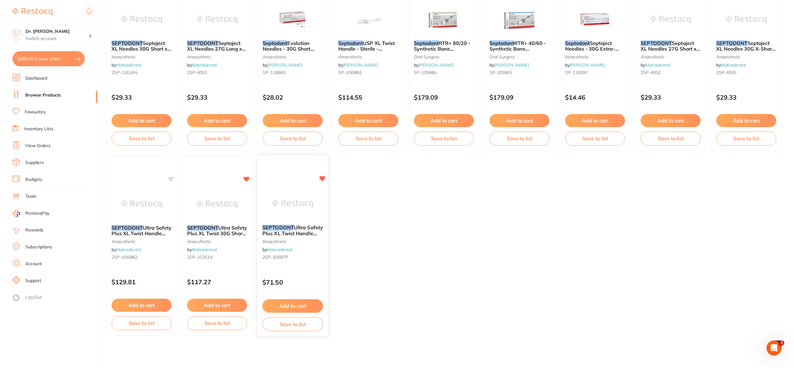
click at [296, 230] on span "Ultra Safety Plus XL Twist Handle Autoclavable Blue (1)" at bounding box center [292, 233] width 61 height 18
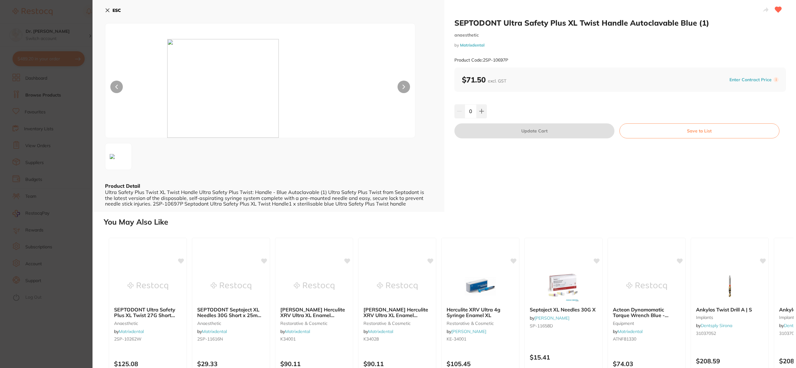
click at [777, 9] on icon at bounding box center [778, 10] width 7 height 6
click at [108, 8] on icon at bounding box center [107, 10] width 5 height 5
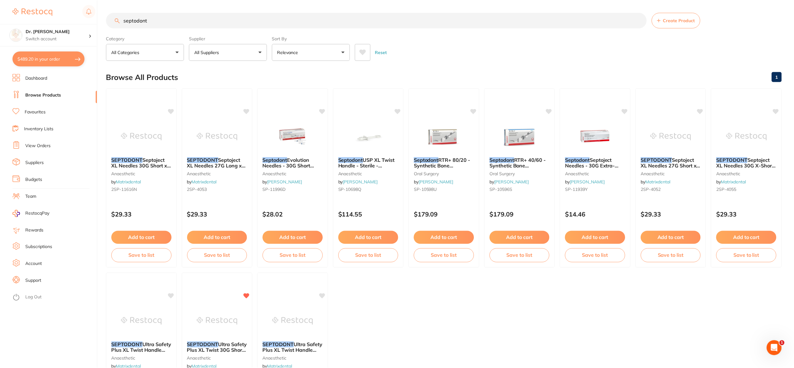
scroll to position [117, 0]
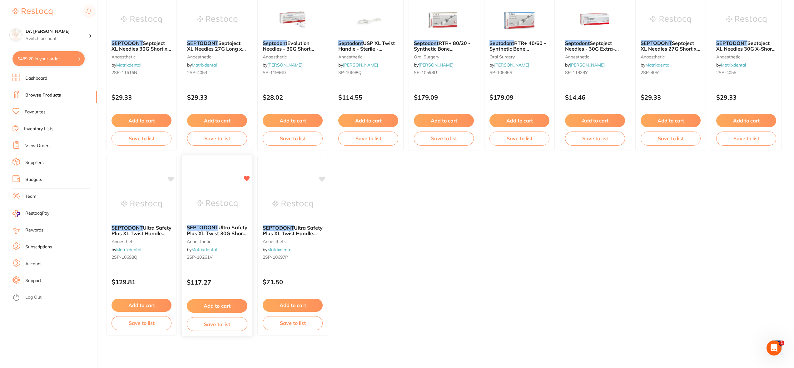
click at [215, 223] on div "SEPTODONT Ultra Safety Plus XL Twist 30G Short 25mm (100) anaesthetic by Matrix…" at bounding box center [217, 244] width 71 height 48
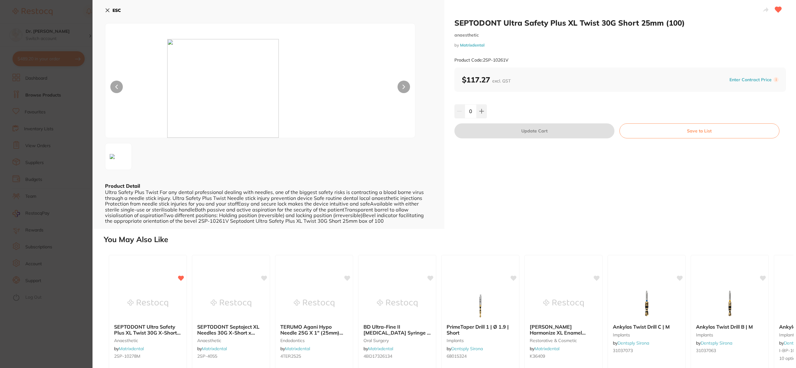
click at [106, 9] on icon at bounding box center [107, 10] width 5 height 5
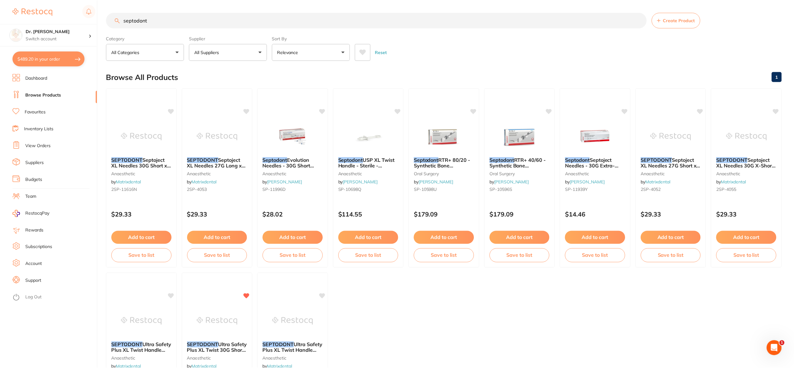
scroll to position [117, 0]
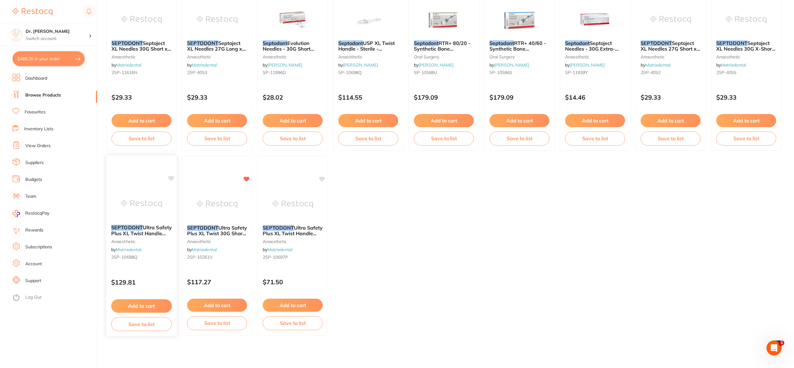
click at [127, 234] on span "Ultra Safety Plus XL Twist Handle Disposable White (50)" at bounding box center [141, 233] width 61 height 18
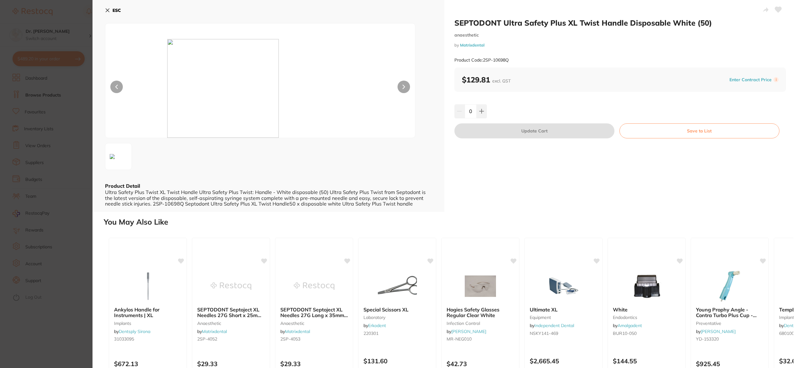
click at [107, 11] on icon at bounding box center [107, 10] width 5 height 5
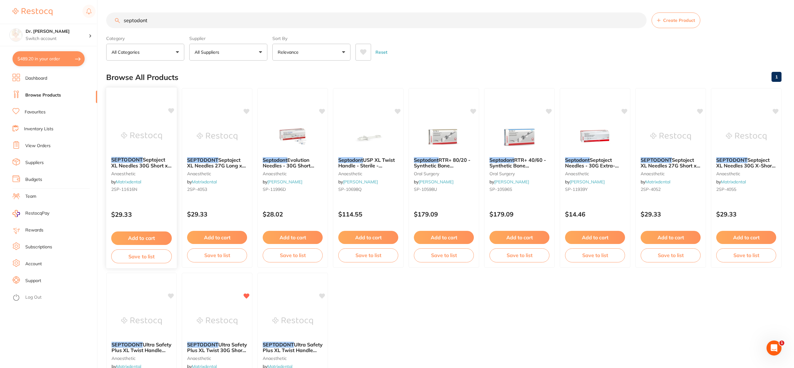
click at [151, 164] on span "Septoject XL Needles 30G Short x 25mm (100)" at bounding box center [141, 166] width 60 height 18
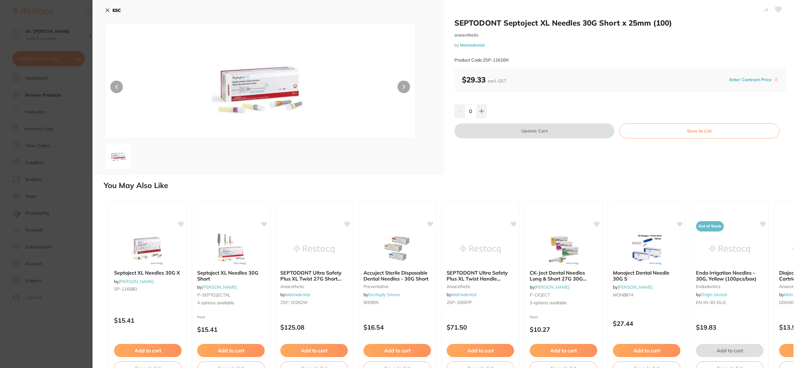
click at [109, 9] on icon at bounding box center [107, 10] width 5 height 5
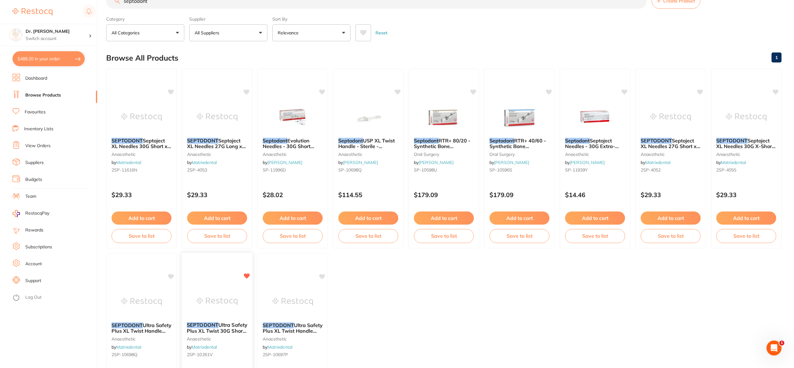
scroll to position [22, 0]
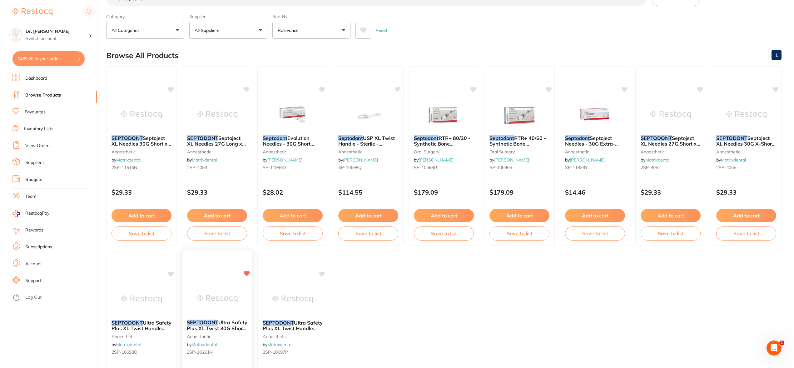
click at [219, 294] on img at bounding box center [217, 299] width 41 height 32
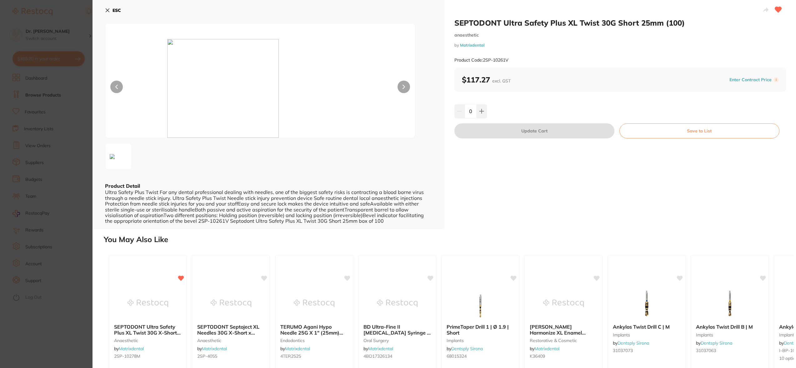
click at [107, 8] on icon at bounding box center [107, 10] width 5 height 5
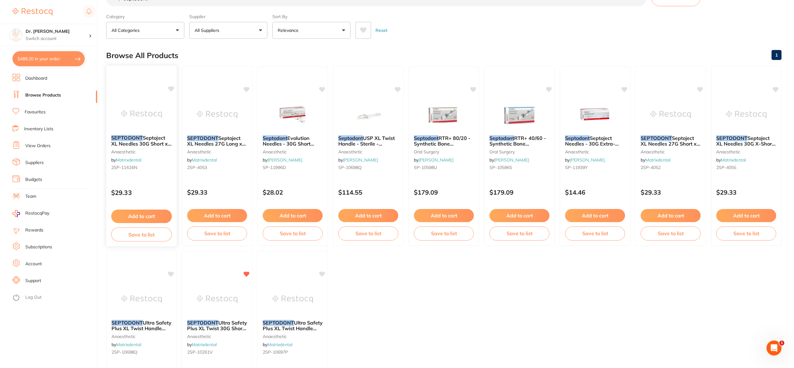
click at [144, 141] on span "Septoject XL Needles 30G Short x 25mm (100)" at bounding box center [141, 144] width 60 height 18
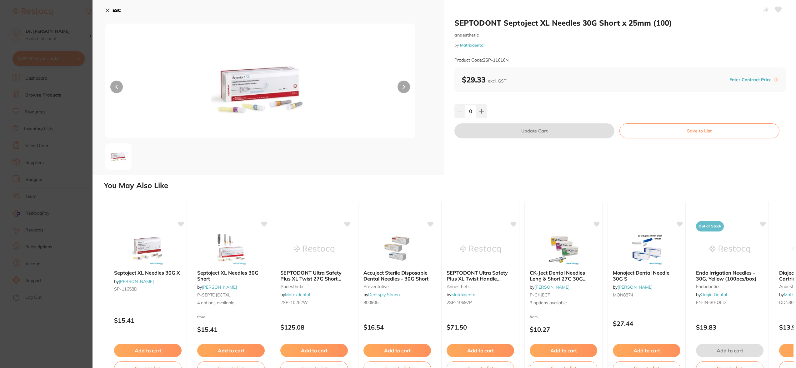
click at [107, 9] on icon at bounding box center [107, 10] width 5 height 5
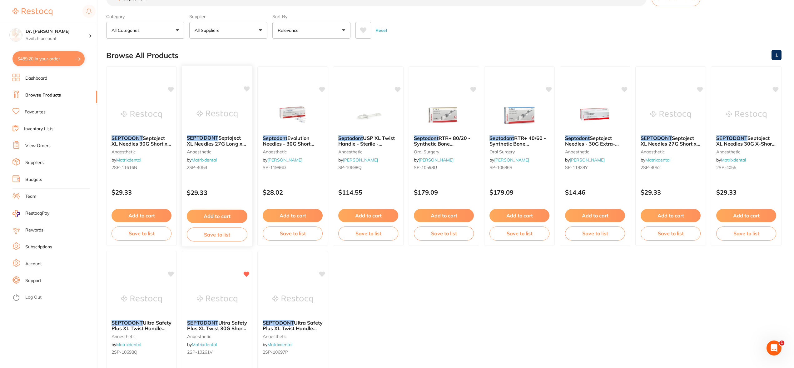
click at [219, 138] on span "Septoject XL Needles 27G Long x 35mm (100)" at bounding box center [216, 144] width 59 height 18
